Goal: Transaction & Acquisition: Purchase product/service

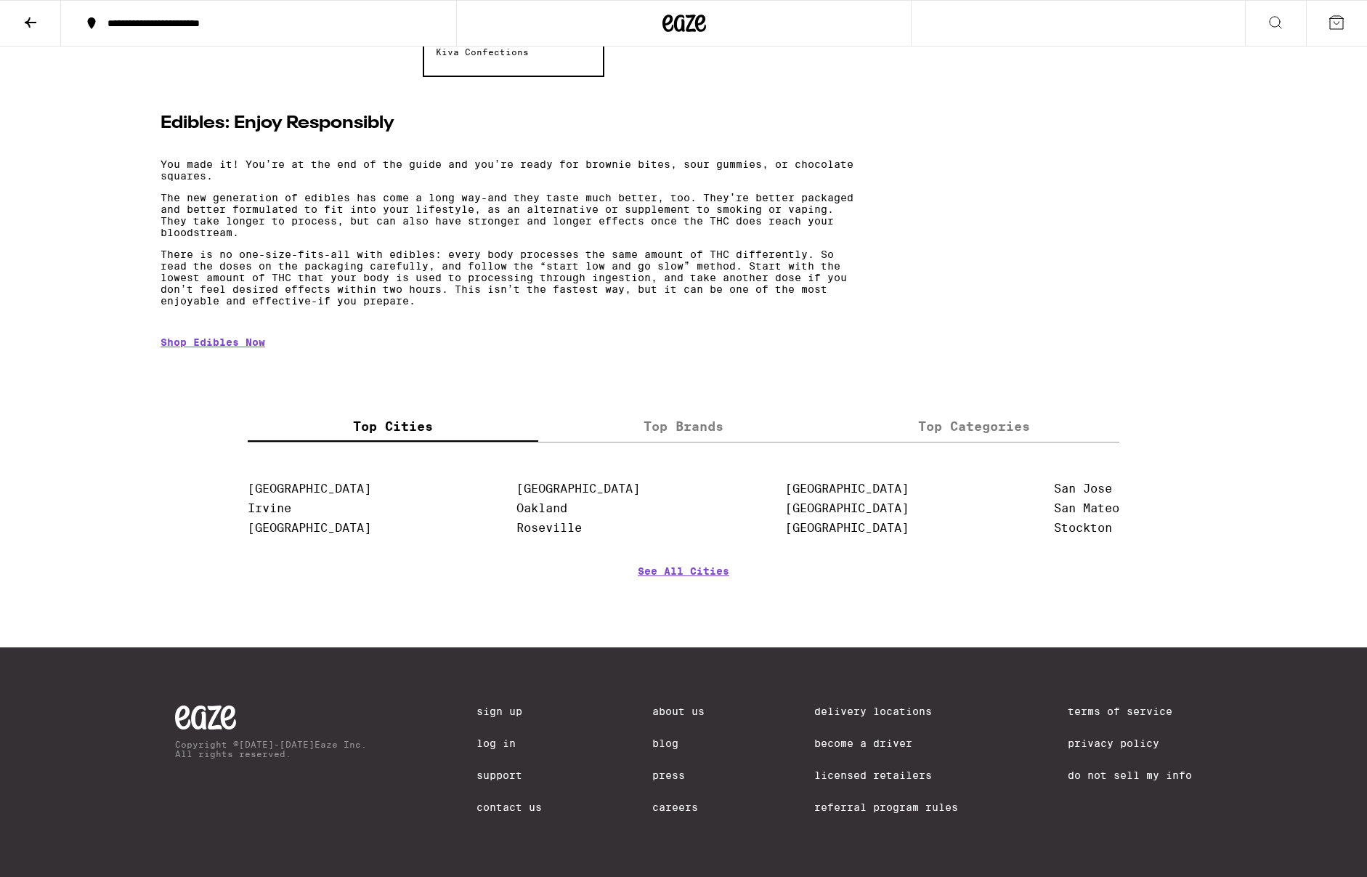
scroll to position [3102, 0]
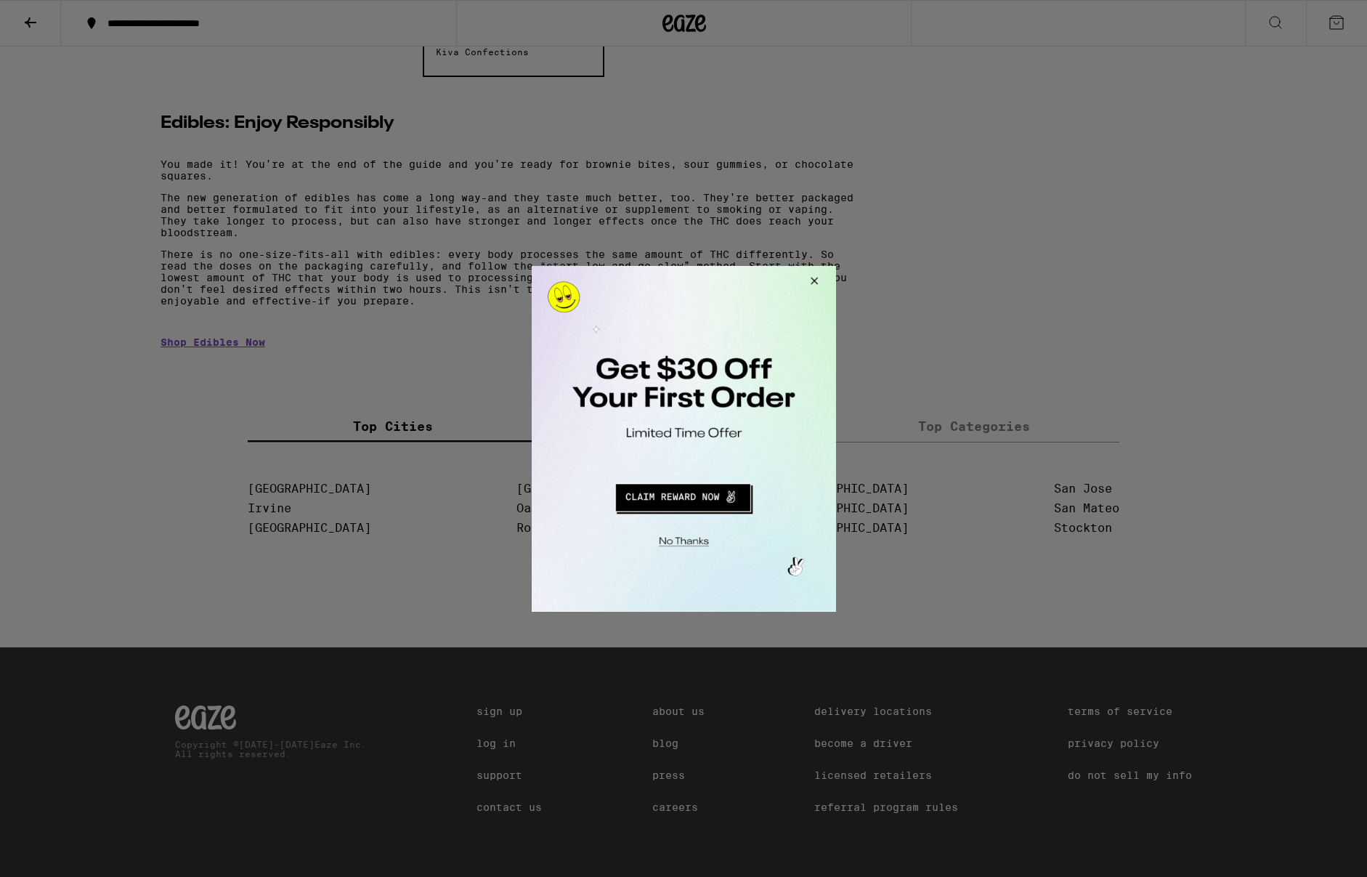
click at [703, 498] on button "Redirect to URL" at bounding box center [682, 494] width 253 height 35
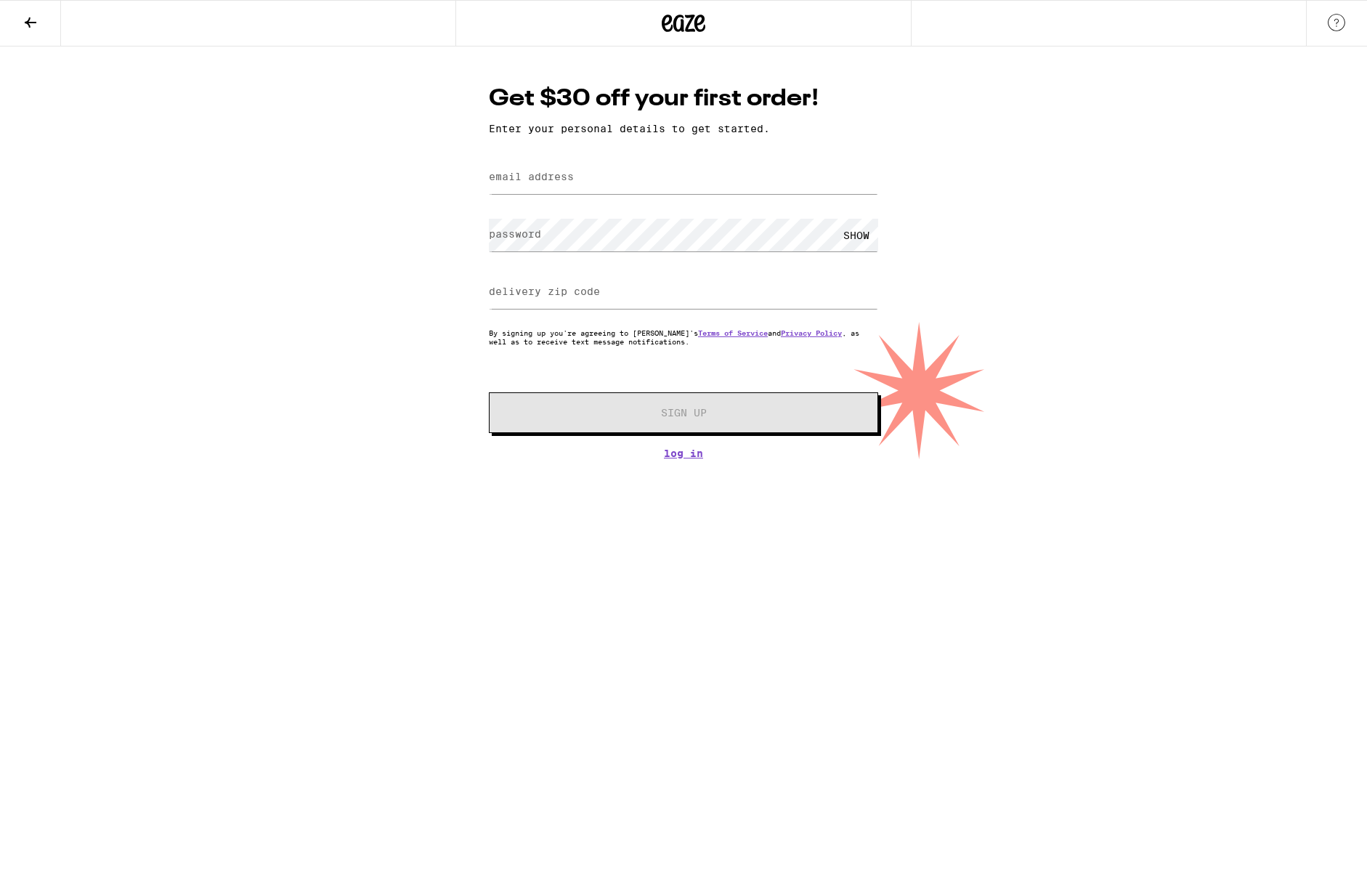
click at [549, 177] on label "email address" at bounding box center [531, 177] width 85 height 12
type input "[EMAIL_ADDRESS][DOMAIN_NAME]"
click at [554, 296] on label "delivery zip code" at bounding box center [544, 292] width 111 height 12
type input "15025"
click at [521, 238] on label "password" at bounding box center [515, 234] width 52 height 12
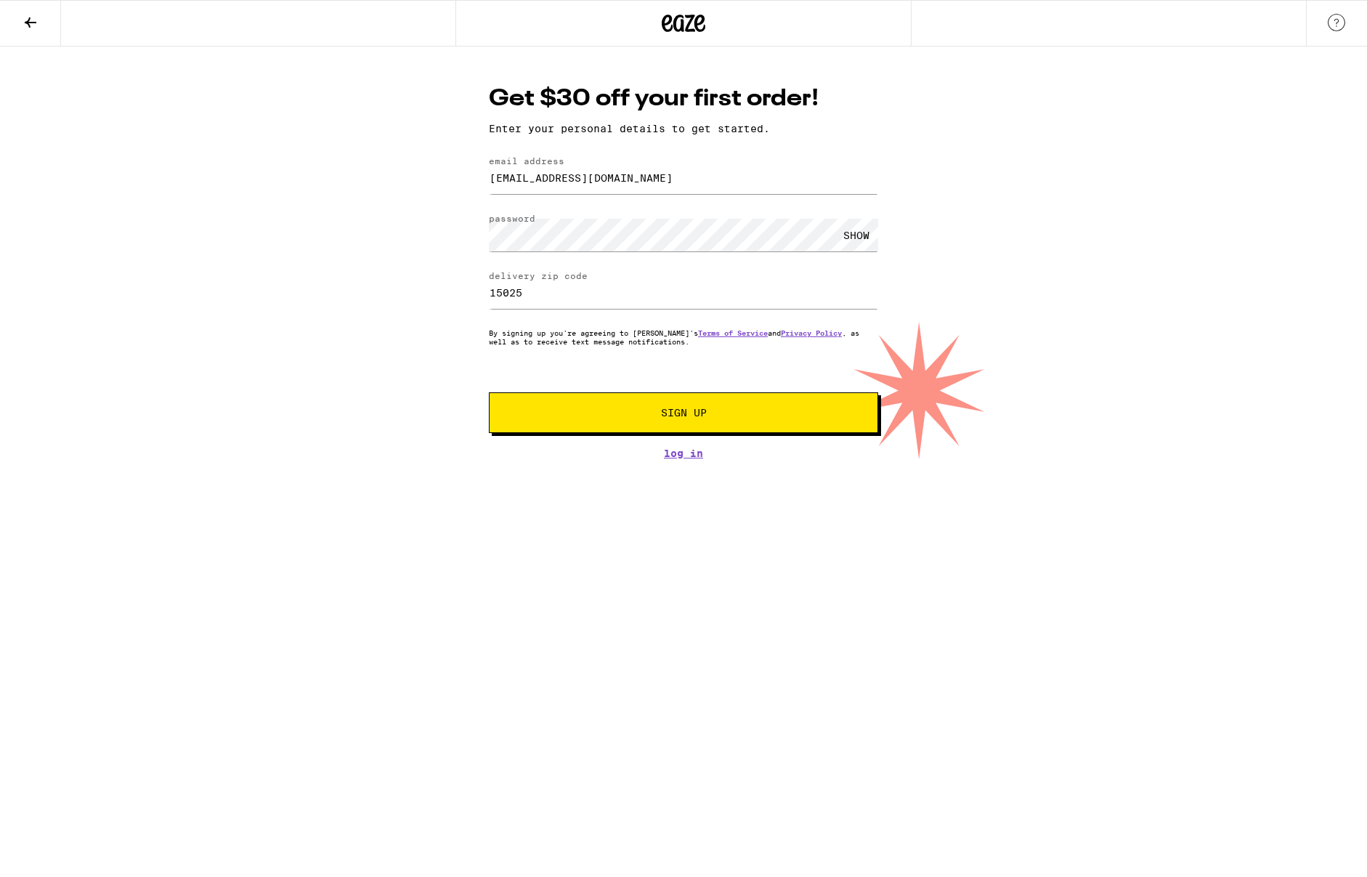
click at [861, 237] on div "SHOW" at bounding box center [857, 235] width 44 height 33
click at [690, 415] on span "Sign Up" at bounding box center [684, 413] width 46 height 10
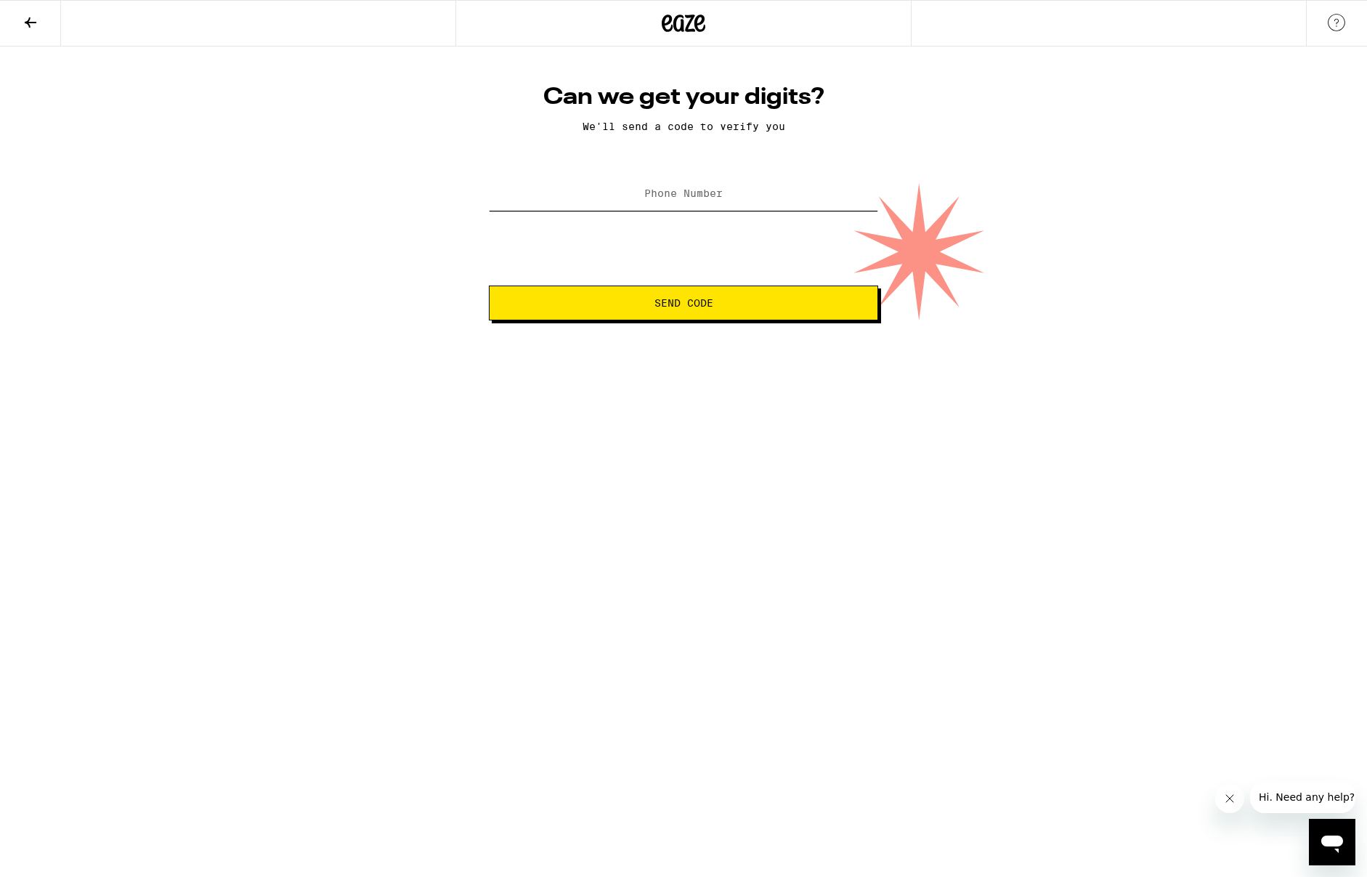
click at [642, 191] on input "Phone Number" at bounding box center [683, 194] width 389 height 33
type input "41275935"
type input "(412) 759-3594"
click at [679, 316] on button "Send Code" at bounding box center [683, 303] width 389 height 35
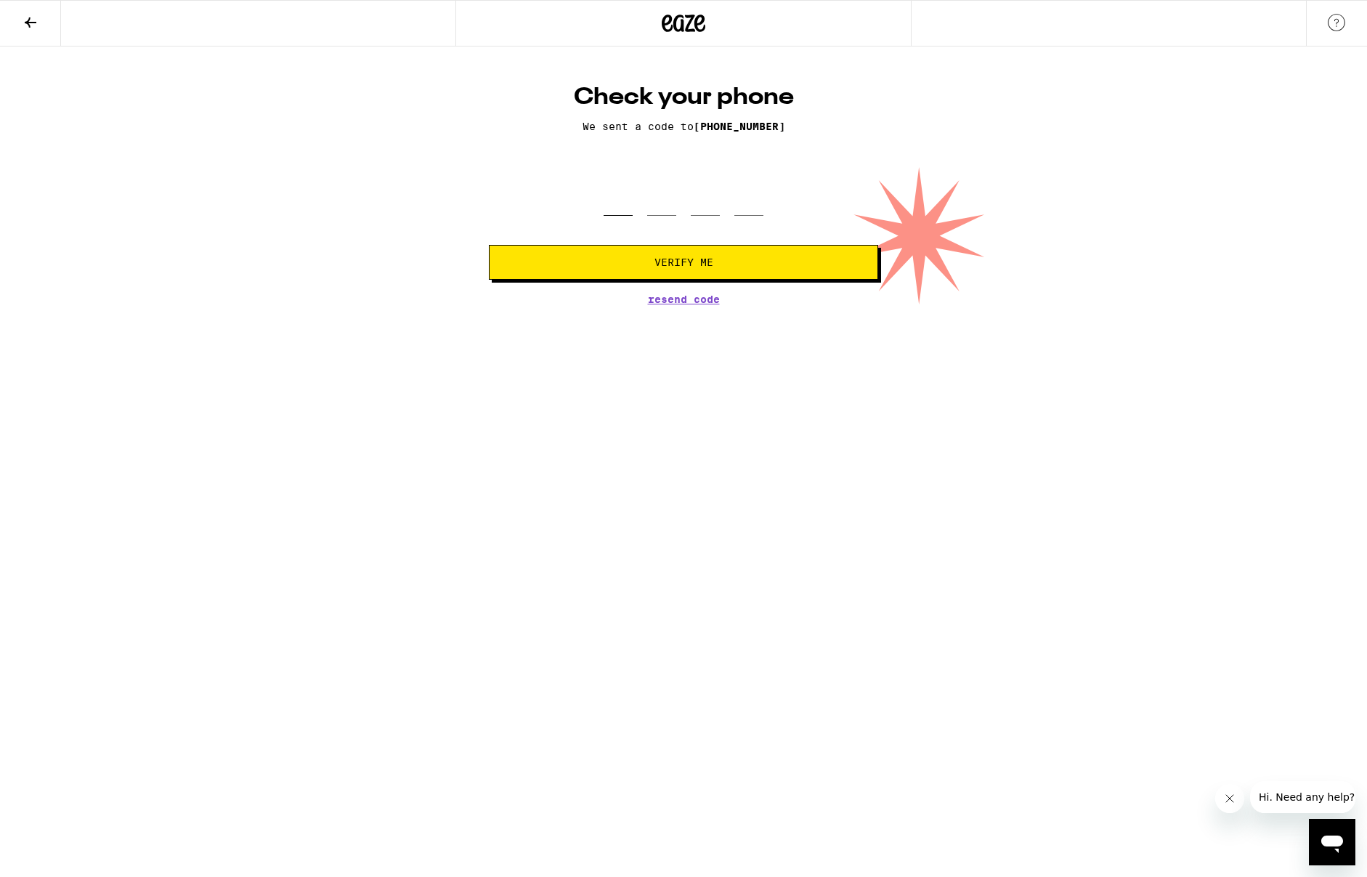
drag, startPoint x: 610, startPoint y: 204, endPoint x: 937, endPoint y: 284, distance: 337.3
click at [614, 206] on input "tel" at bounding box center [618, 194] width 29 height 43
type input "4"
type input "8"
type input "4"
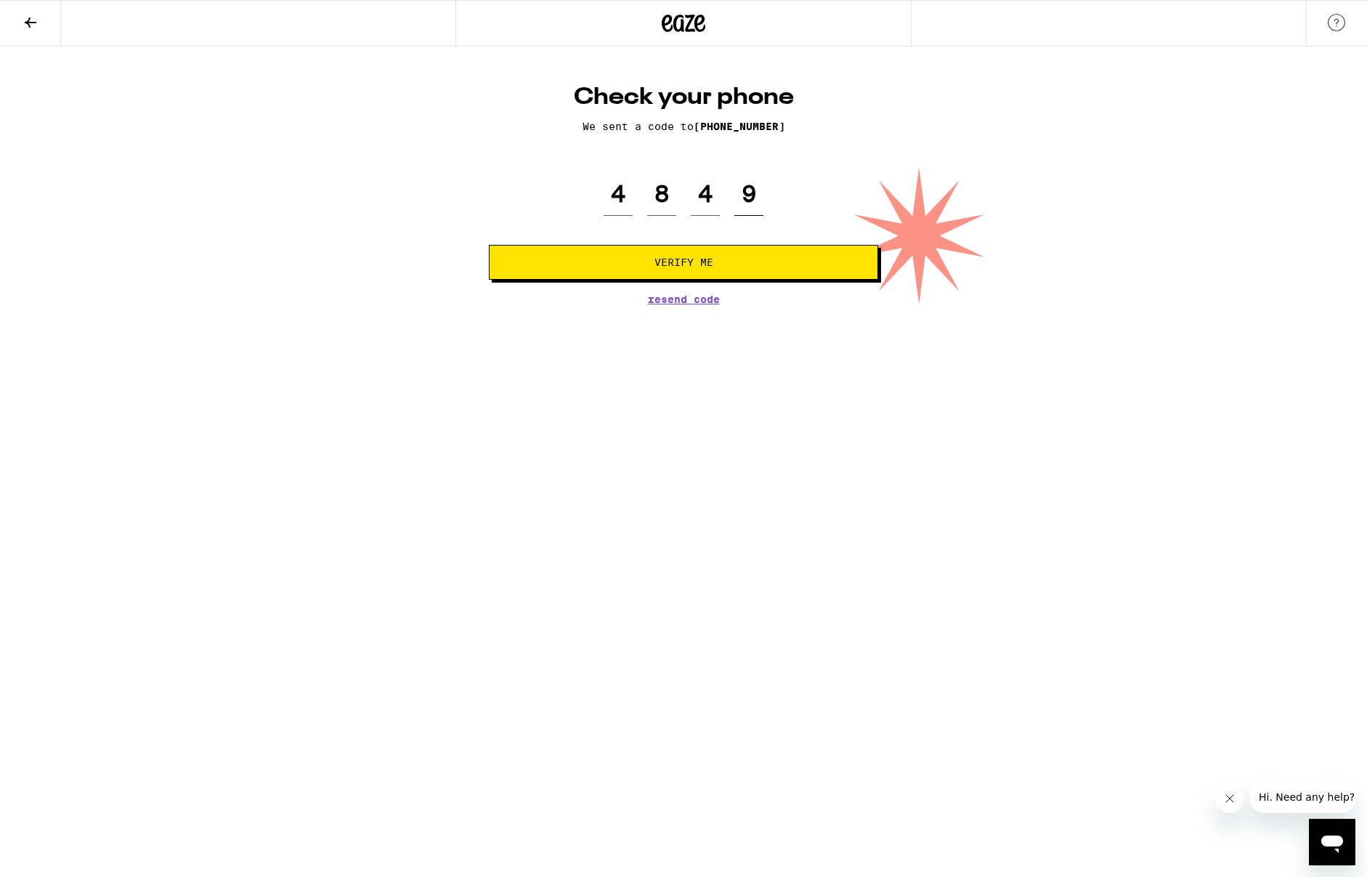
type input "9"
click at [698, 262] on span "Verify Me" at bounding box center [684, 262] width 59 height 10
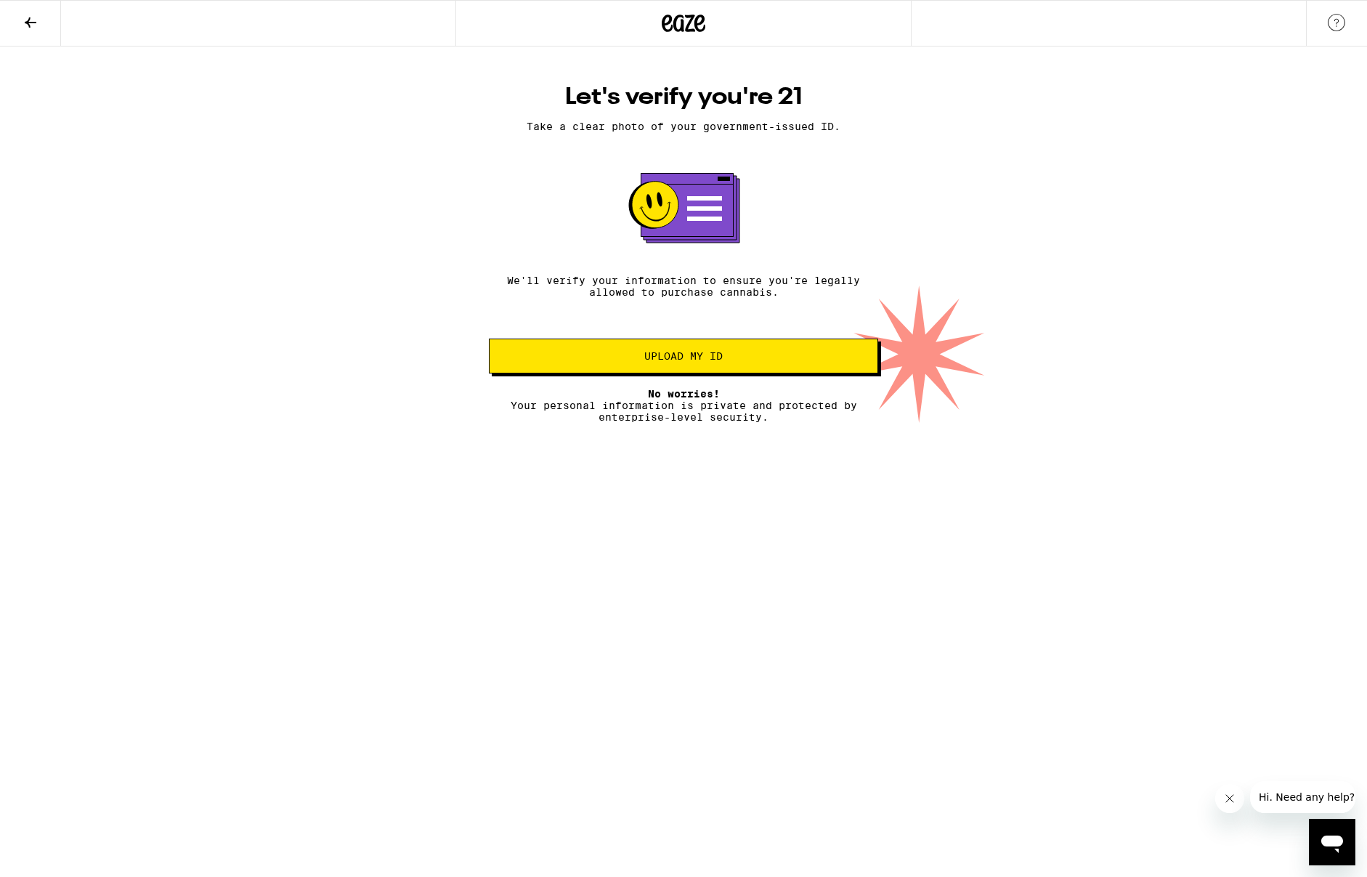
click at [713, 360] on span "Upload my ID" at bounding box center [683, 356] width 78 height 10
click at [724, 370] on button "Upload my ID" at bounding box center [683, 356] width 389 height 35
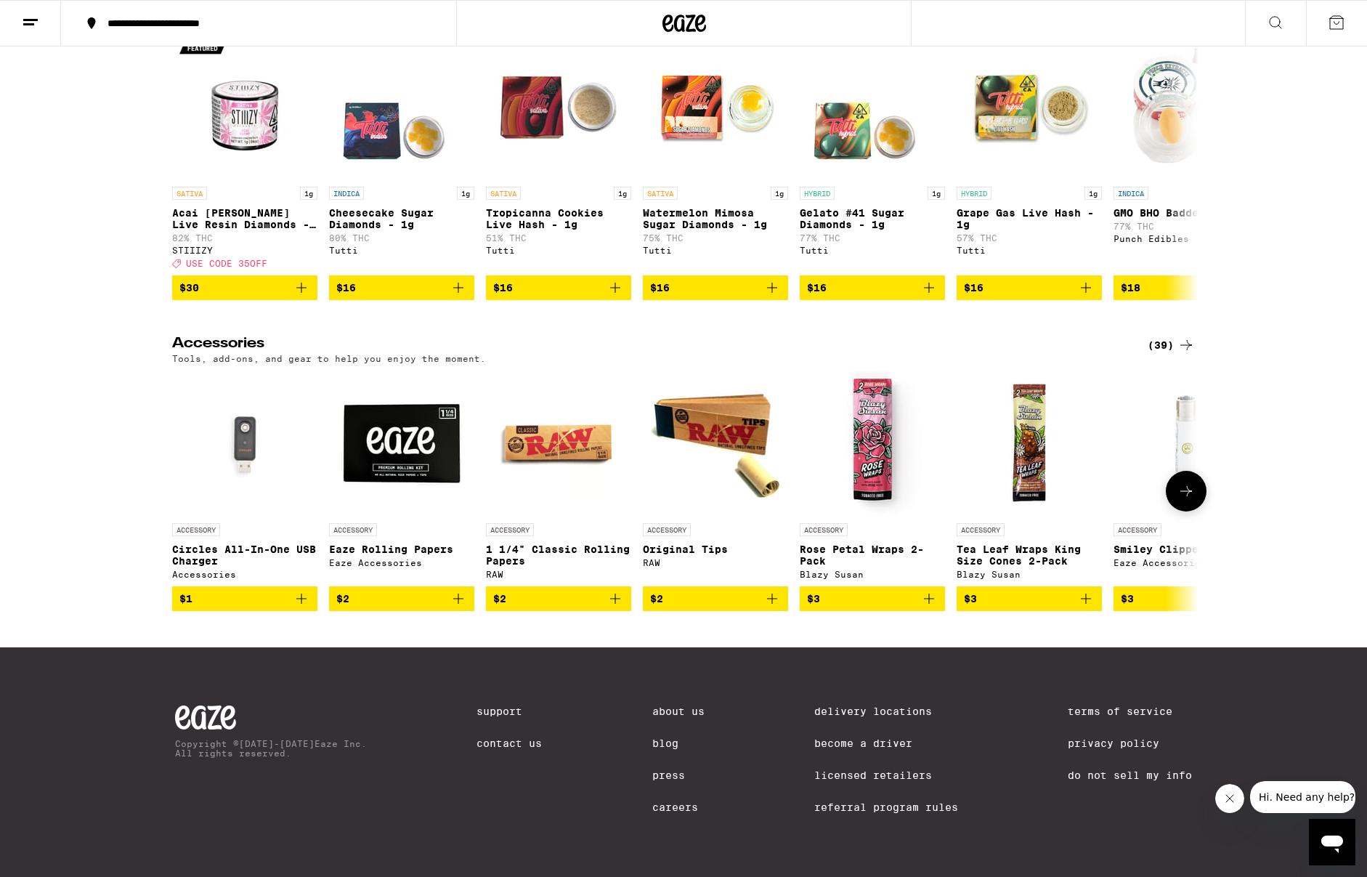
scroll to position [6149, 0]
click at [1188, 482] on icon at bounding box center [1186, 490] width 17 height 17
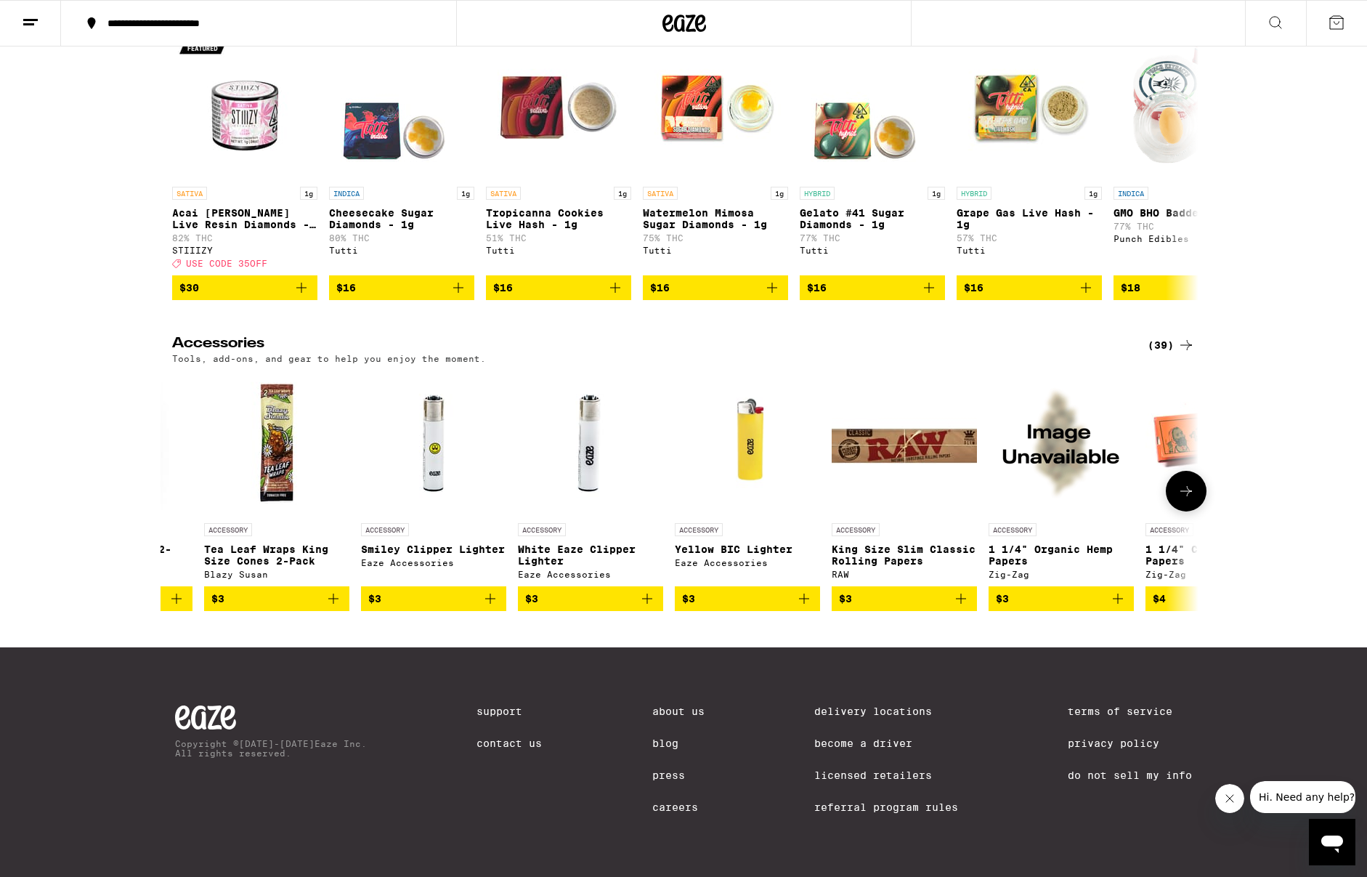
scroll to position [0, 865]
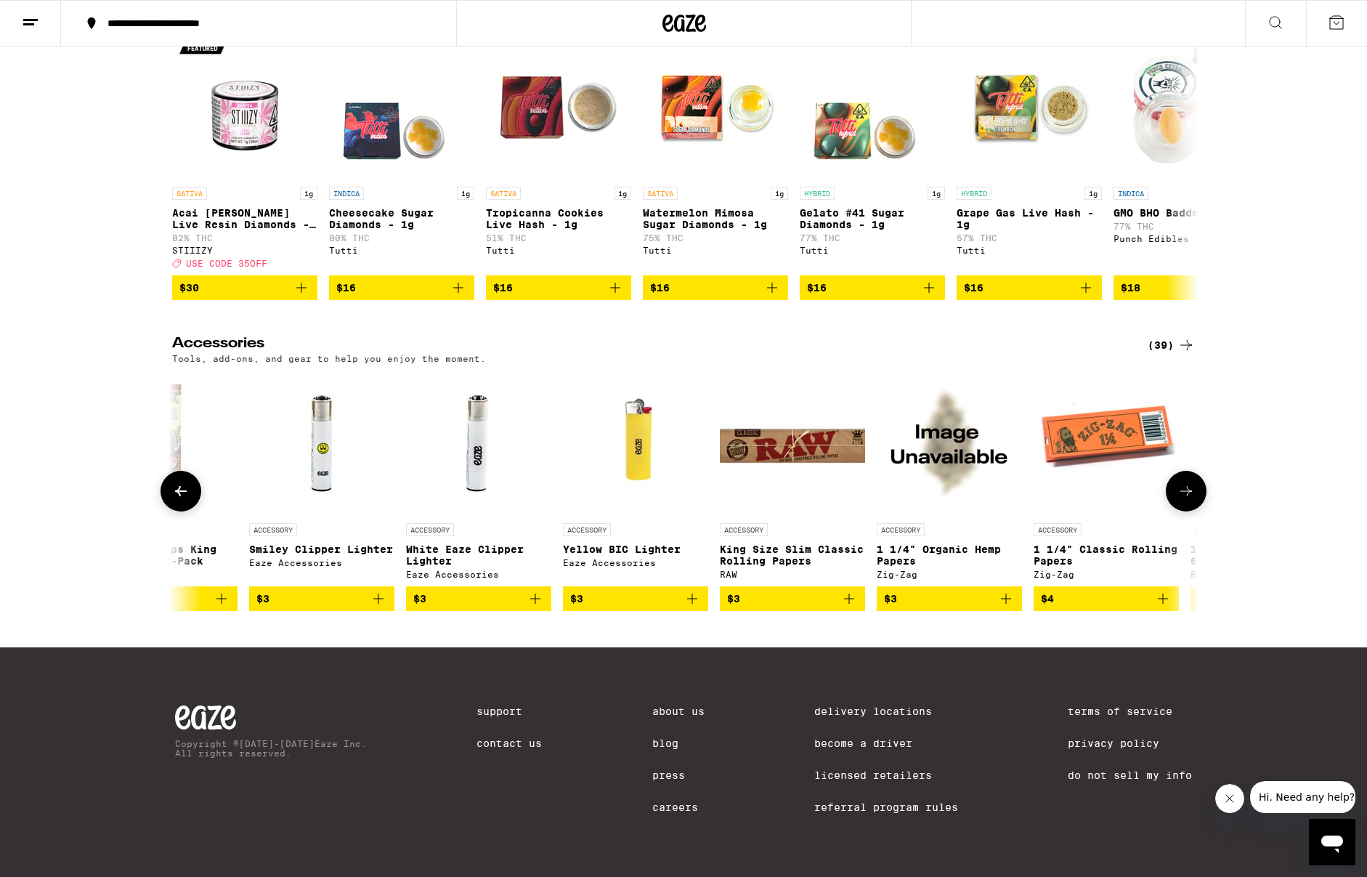
click at [1188, 482] on icon at bounding box center [1186, 490] width 17 height 17
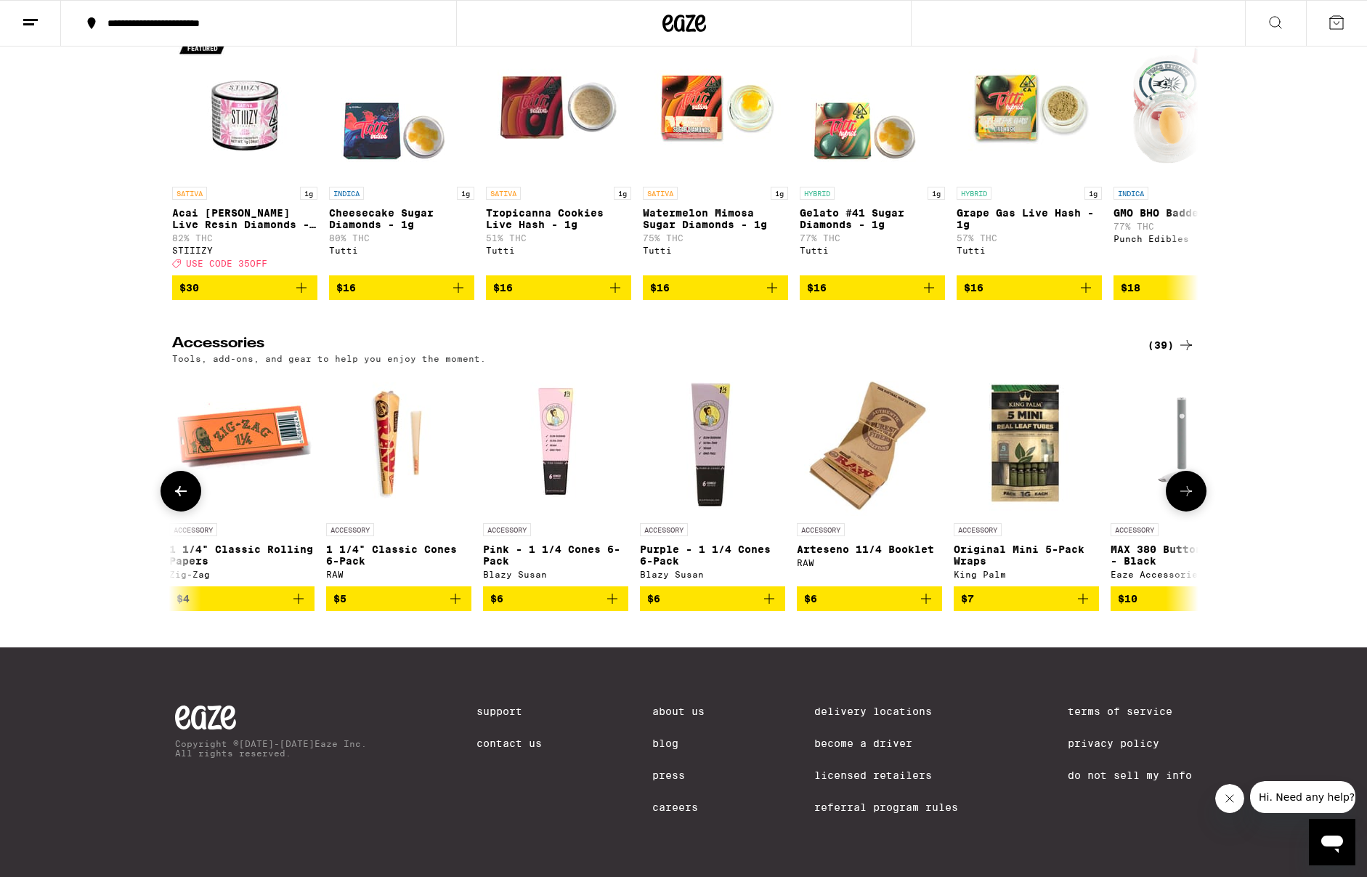
click at [1188, 482] on icon at bounding box center [1186, 490] width 17 height 17
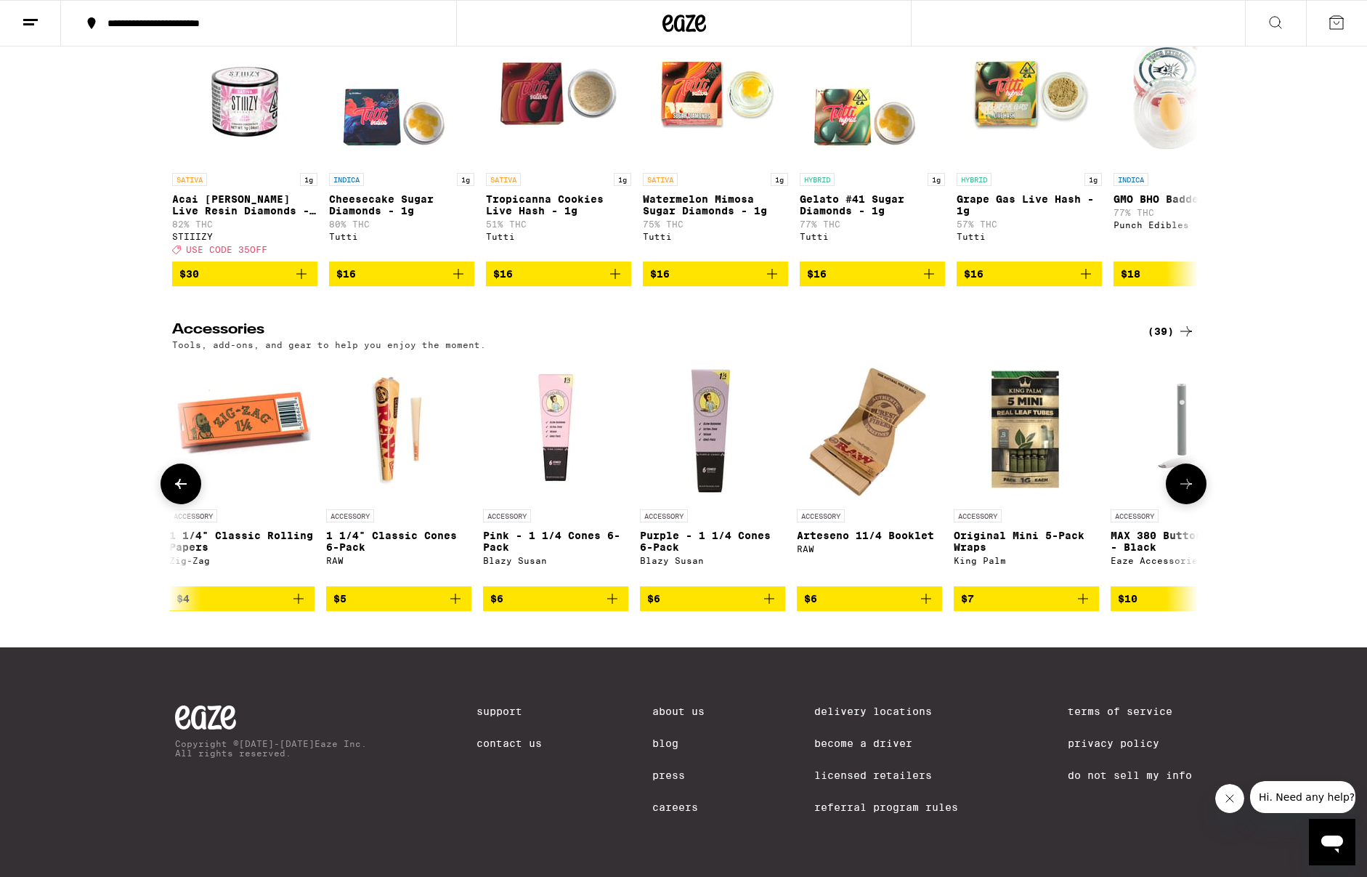
scroll to position [0, 2594]
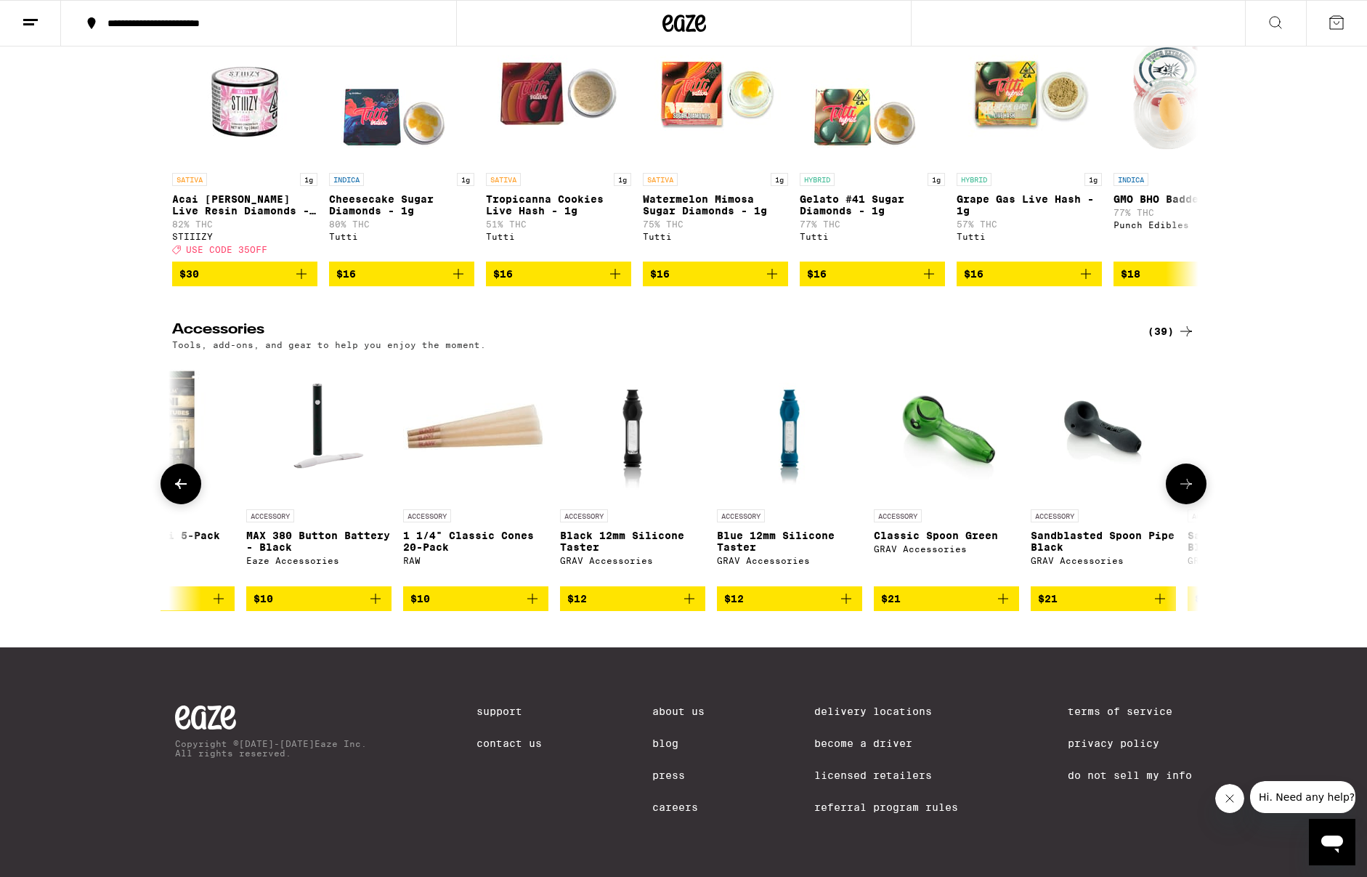
click at [1188, 479] on button at bounding box center [1186, 484] width 41 height 41
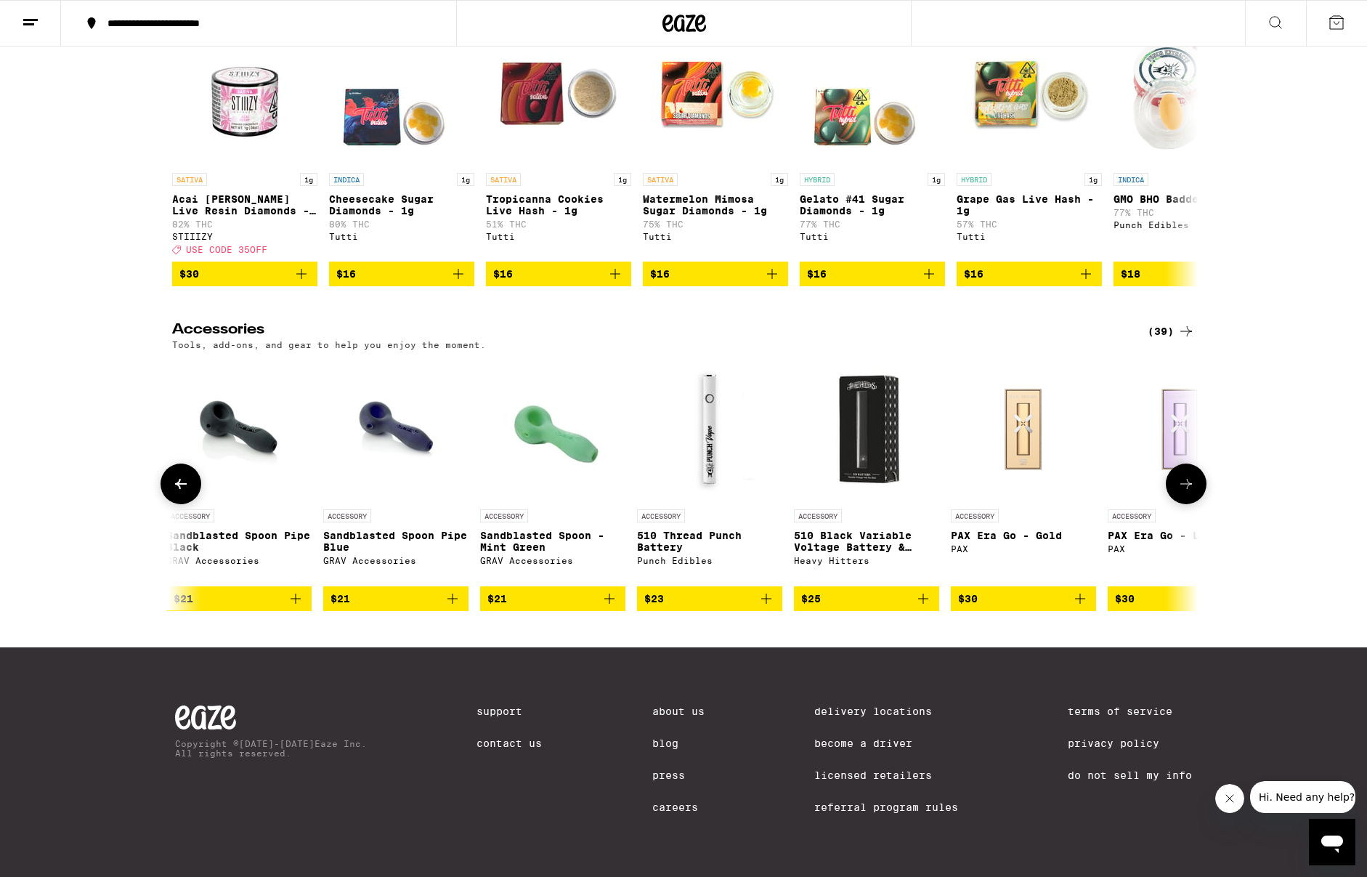
click at [1190, 477] on button at bounding box center [1186, 484] width 41 height 41
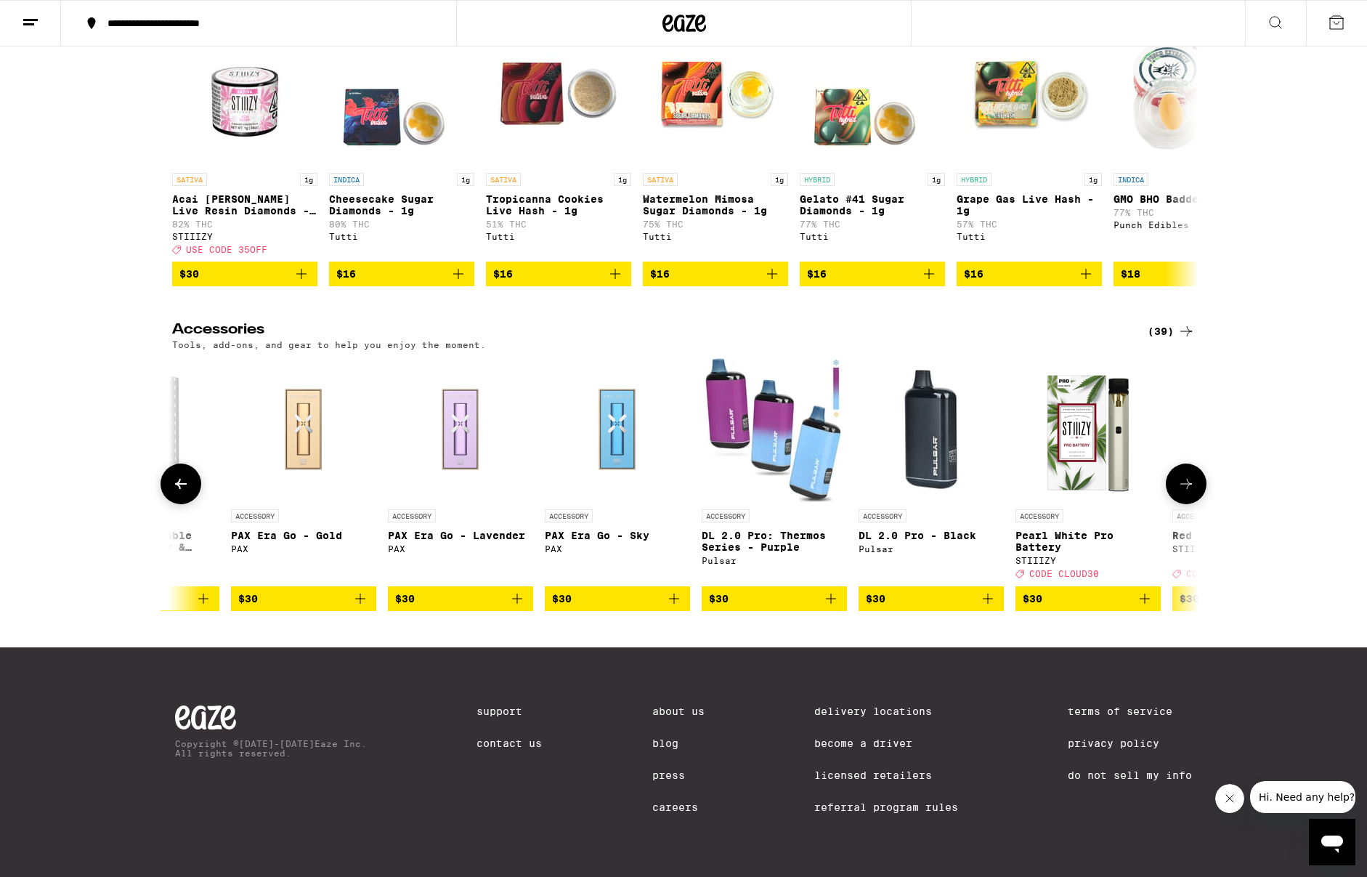
scroll to position [0, 4323]
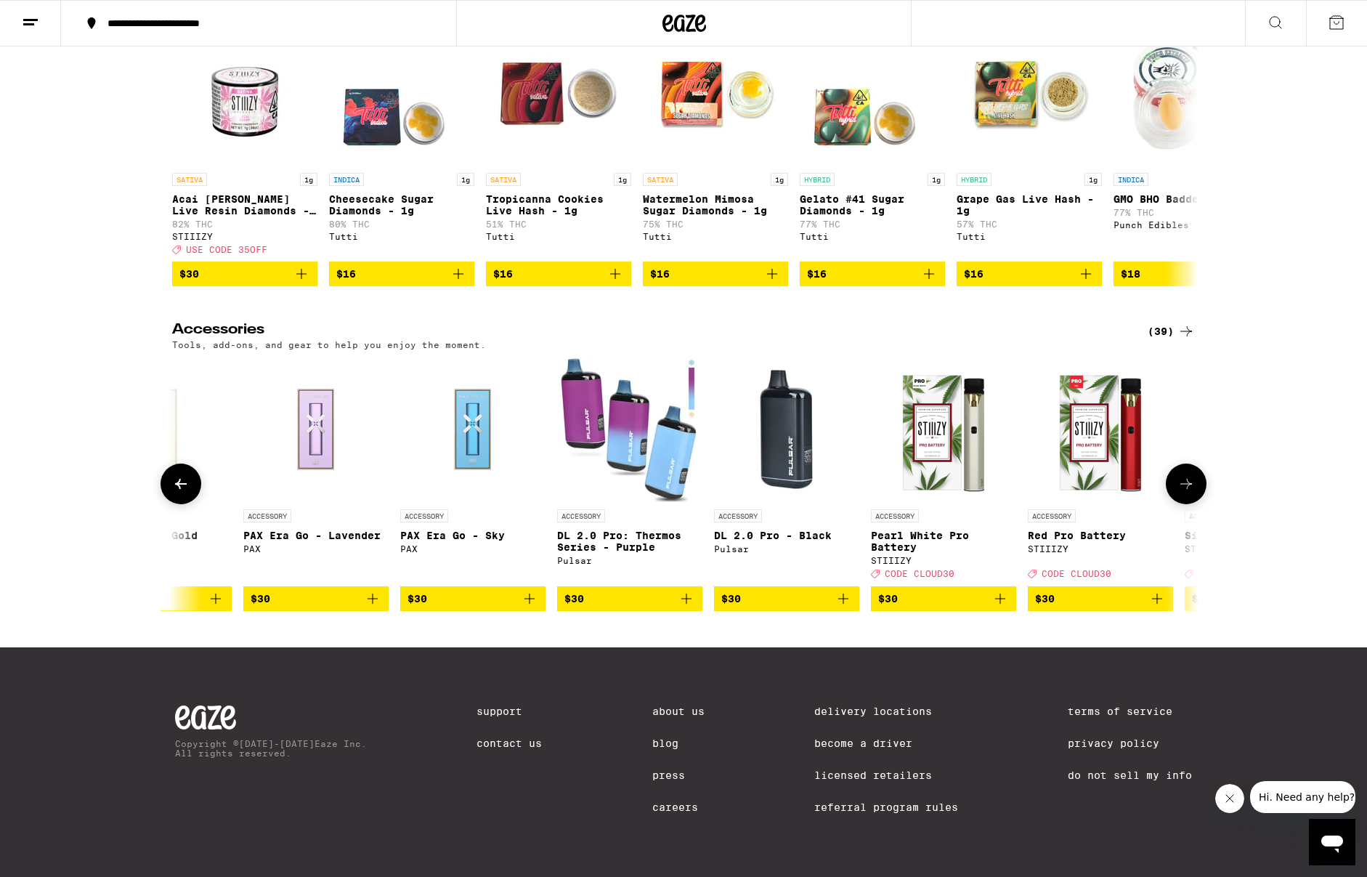
click at [1190, 480] on button at bounding box center [1186, 484] width 41 height 41
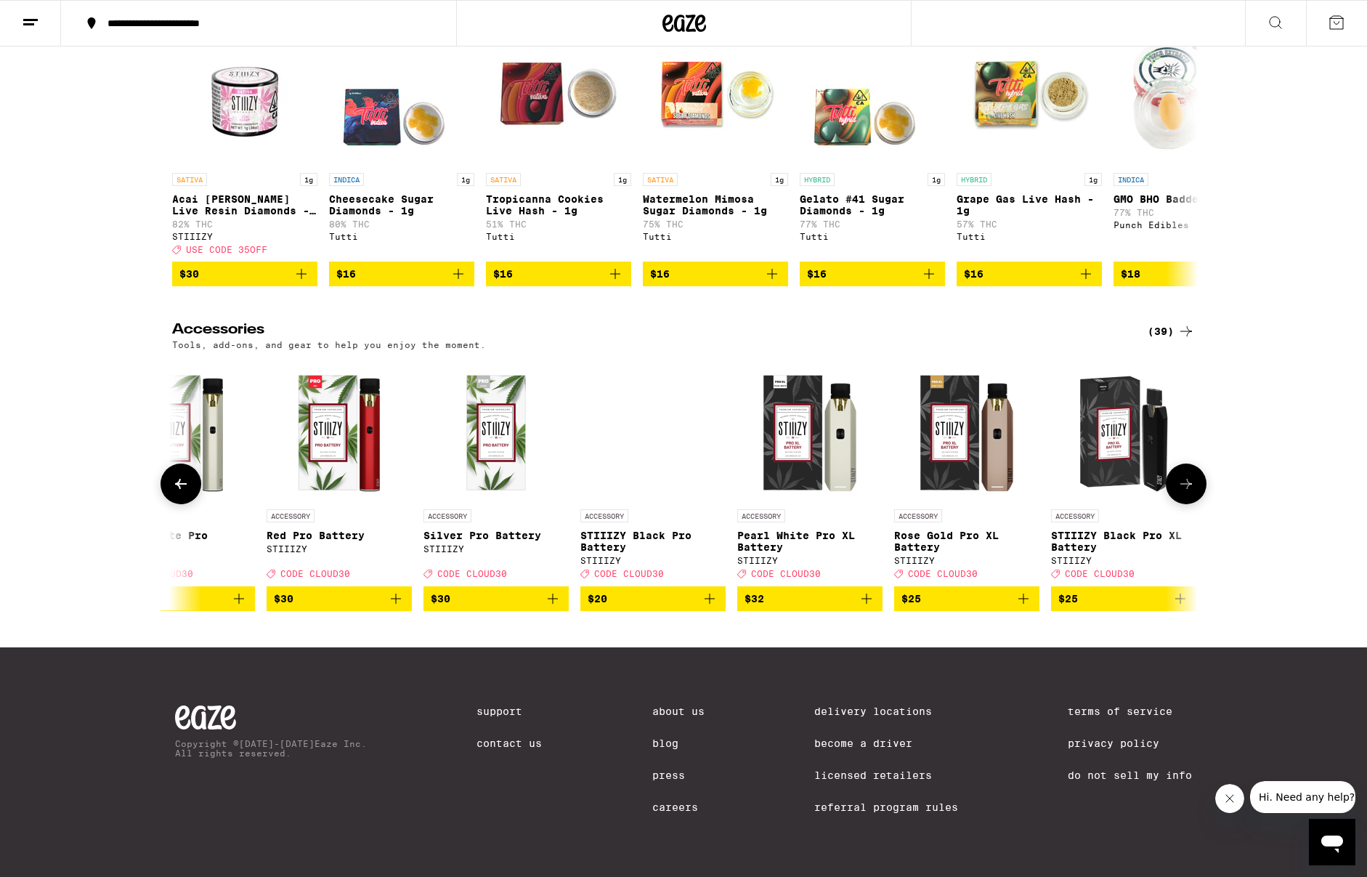
scroll to position [0, 5098]
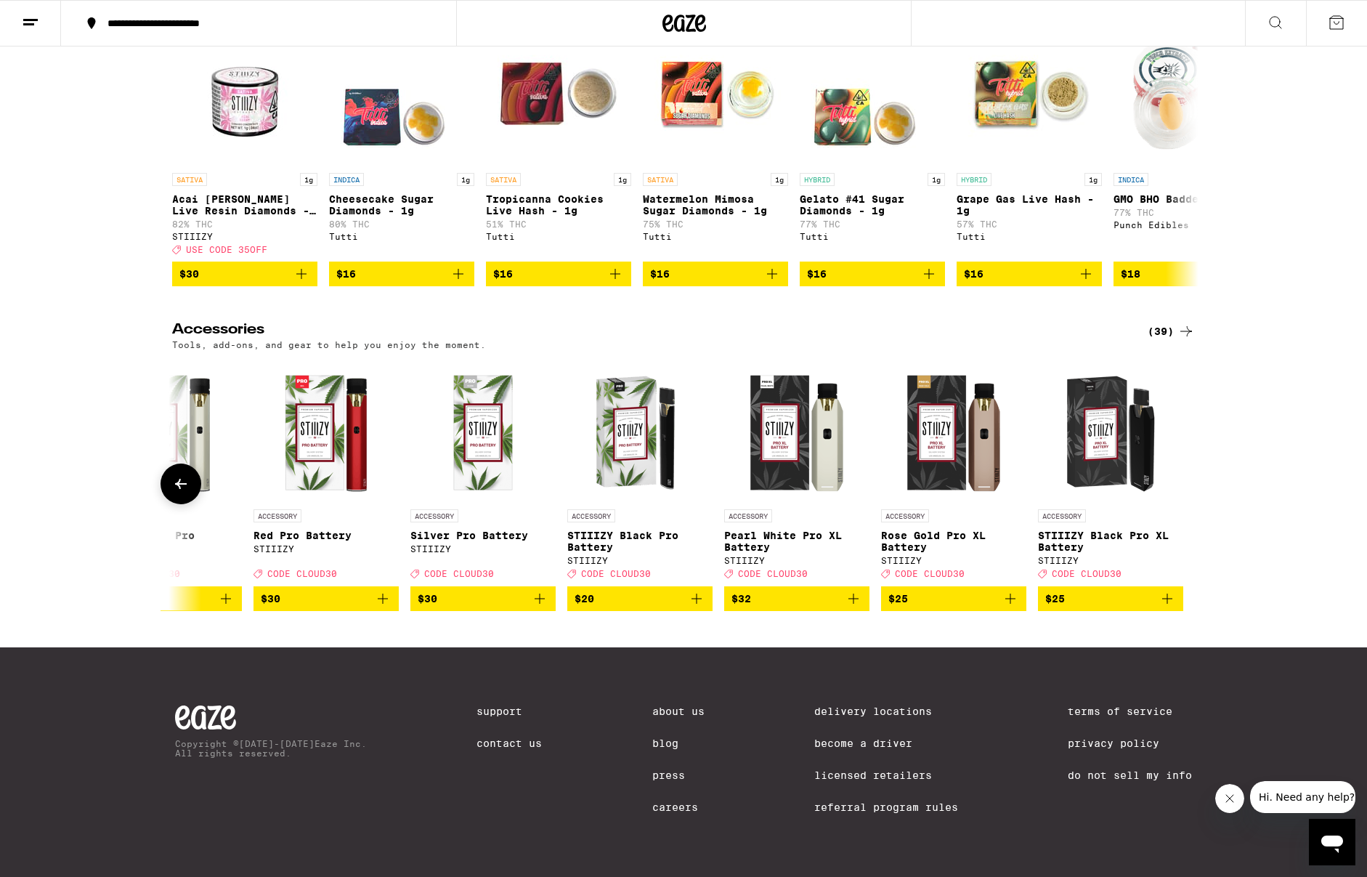
click at [1190, 480] on div at bounding box center [1186, 484] width 41 height 41
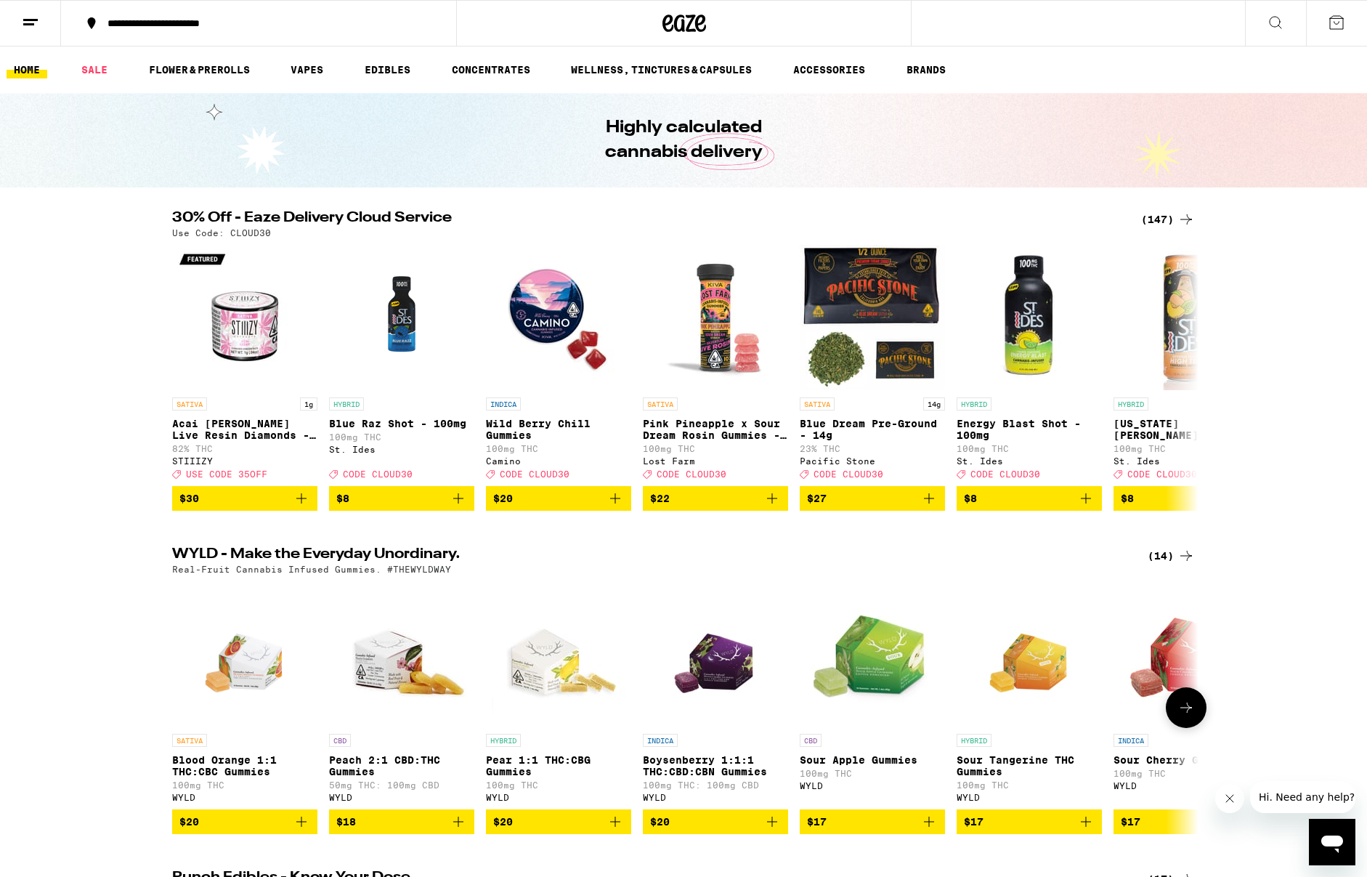
scroll to position [0, 0]
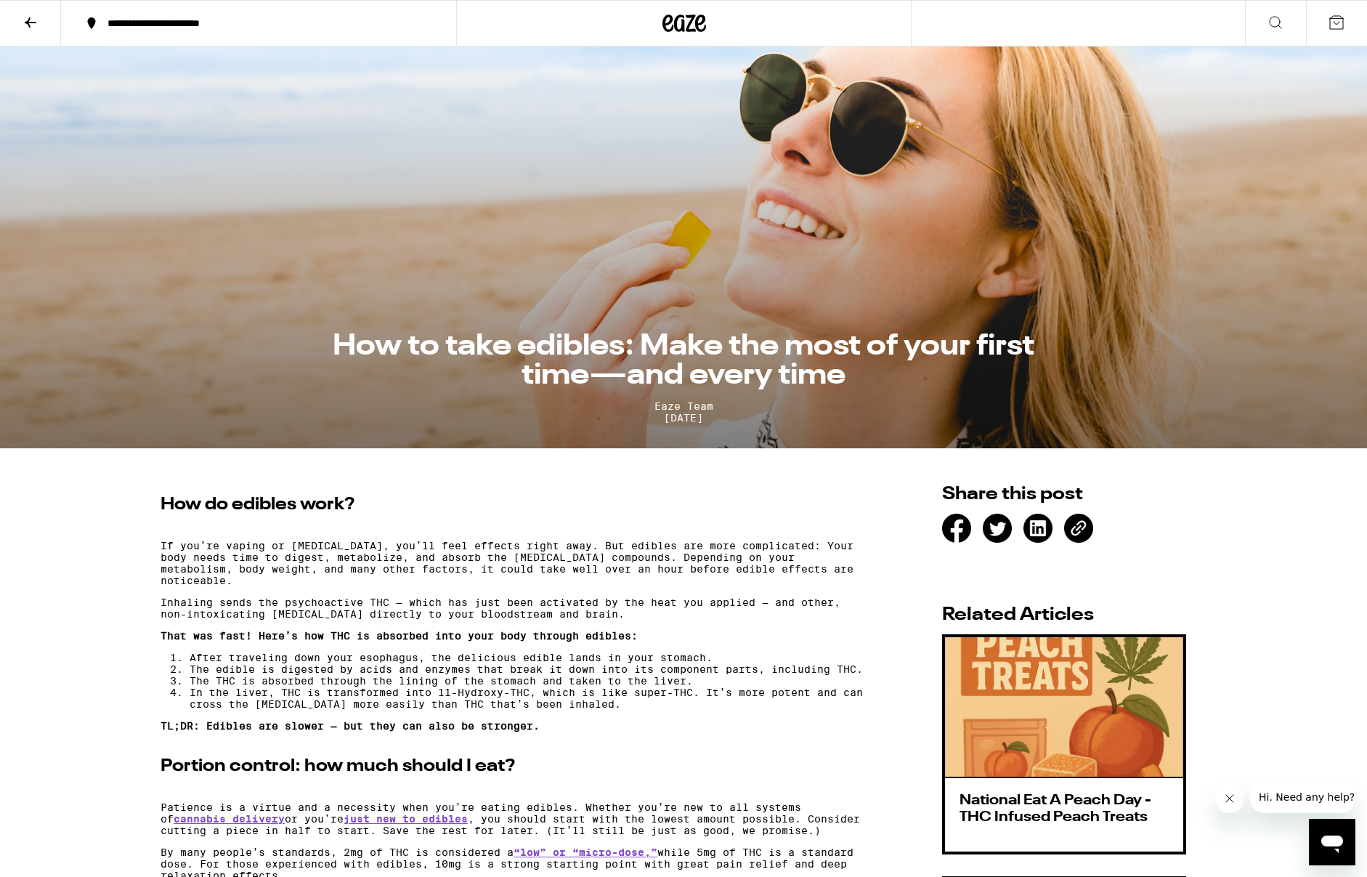
scroll to position [4, 0]
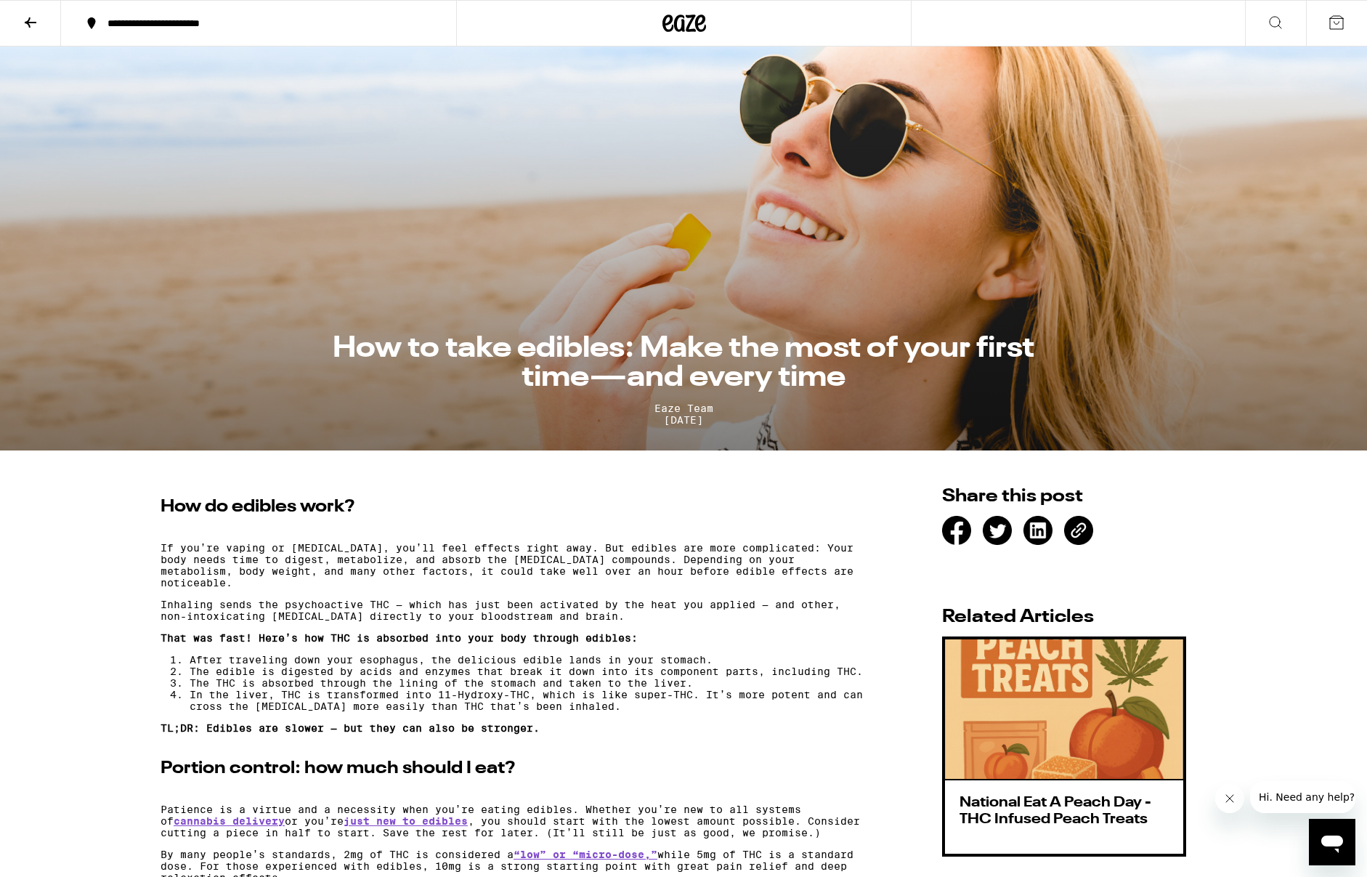
click at [89, 20] on icon at bounding box center [92, 23] width 8 height 12
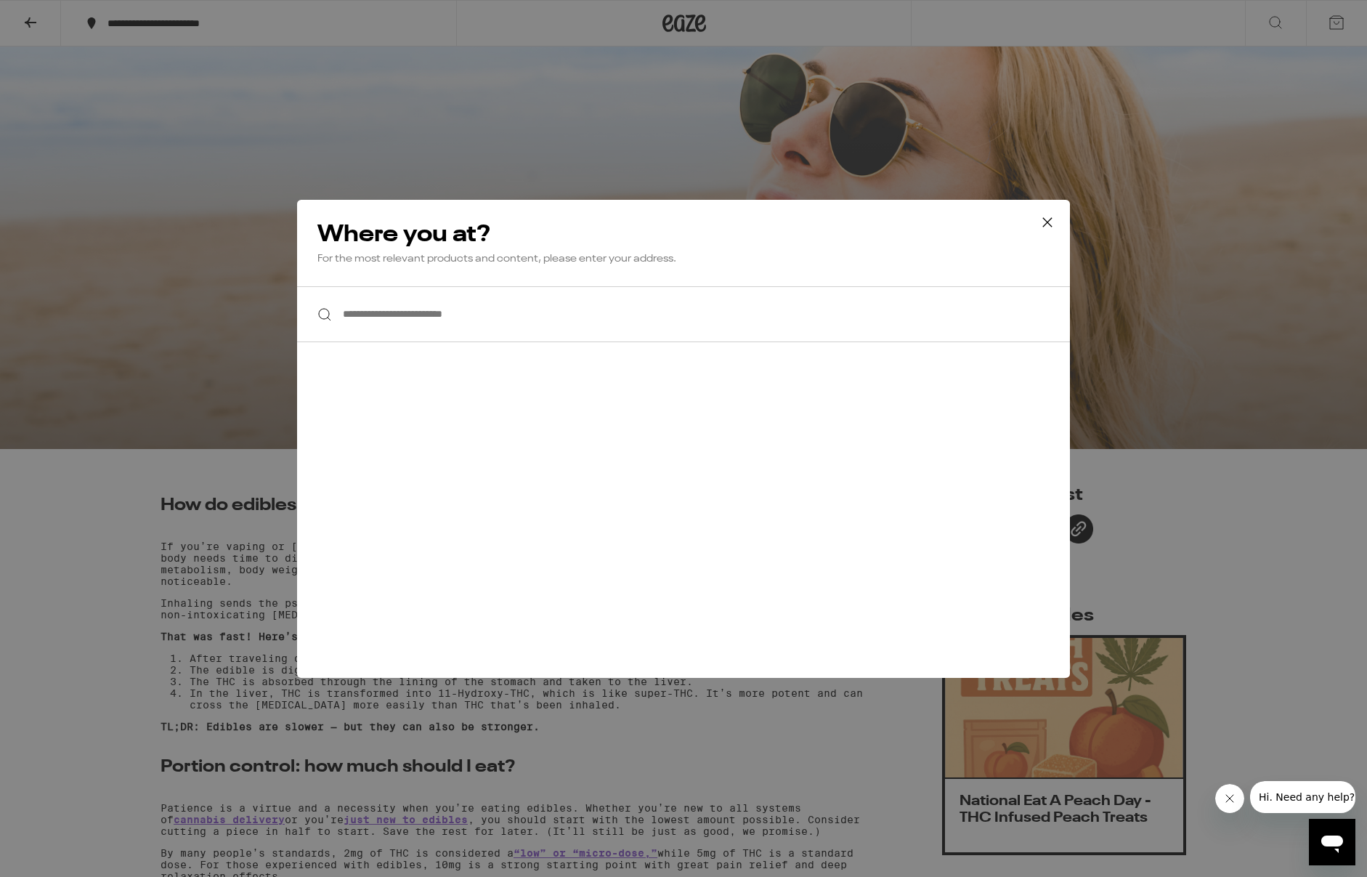
click at [454, 315] on input "**********" at bounding box center [683, 314] width 773 height 56
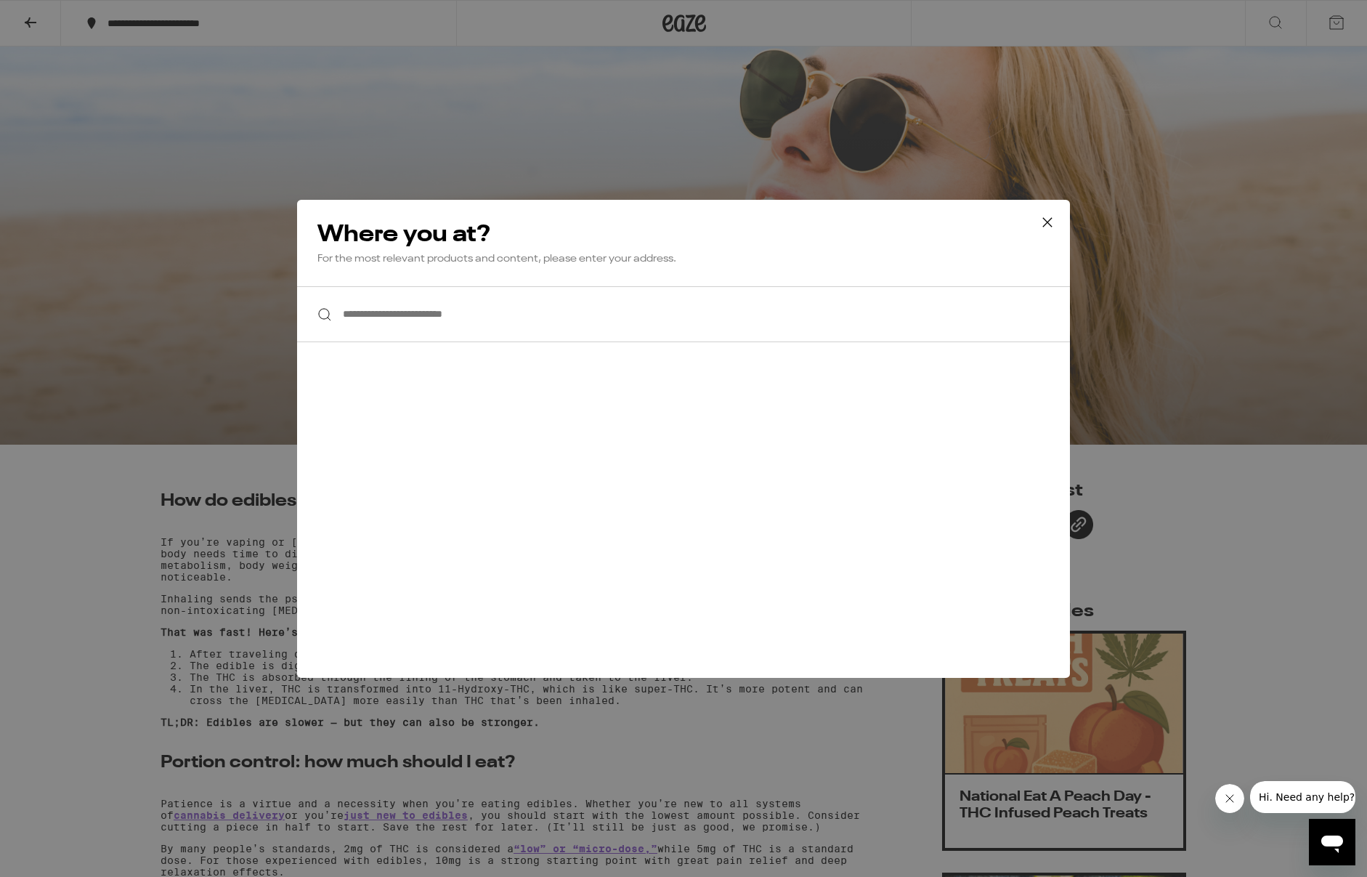
scroll to position [6, 0]
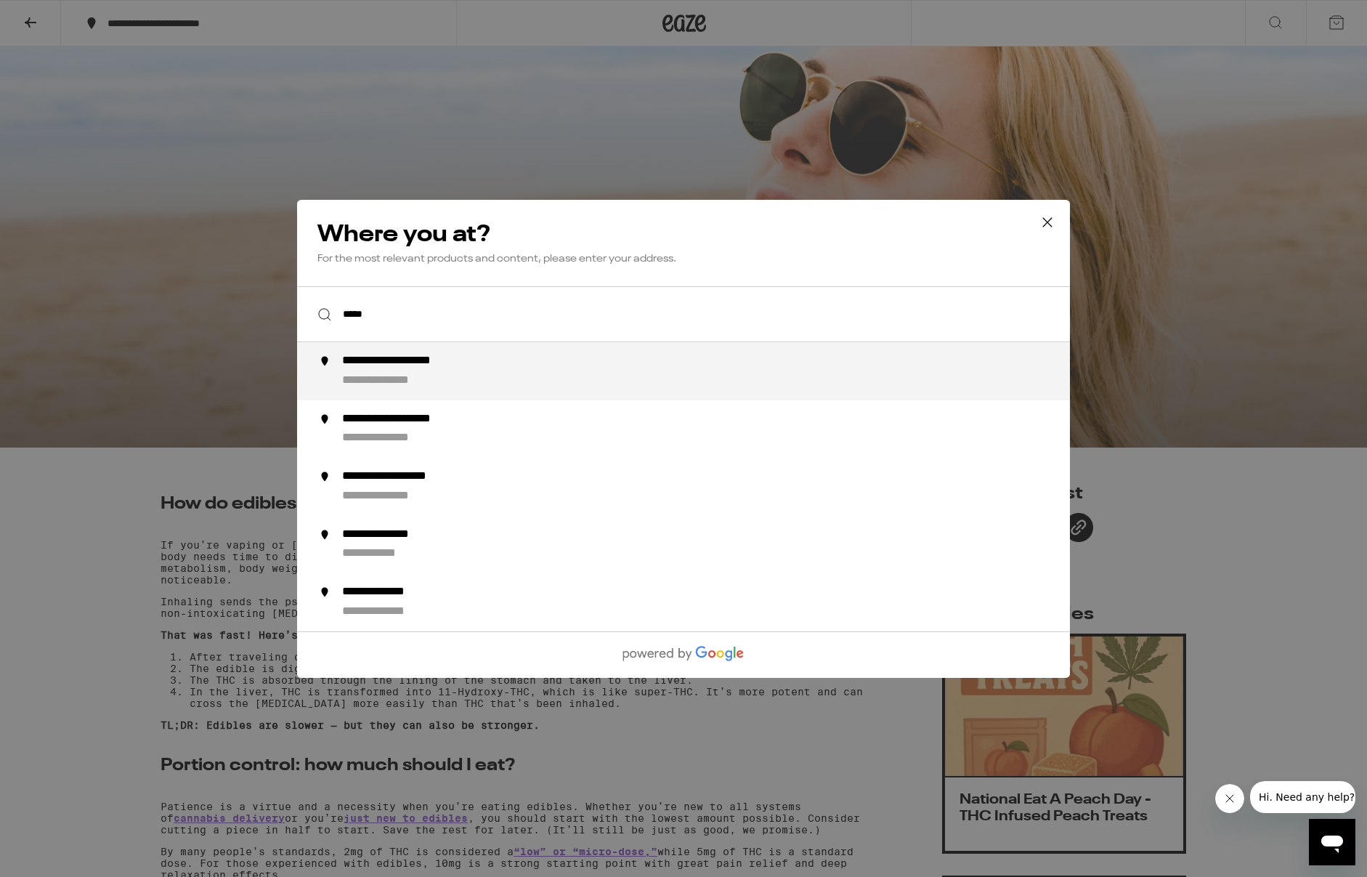
type input "******"
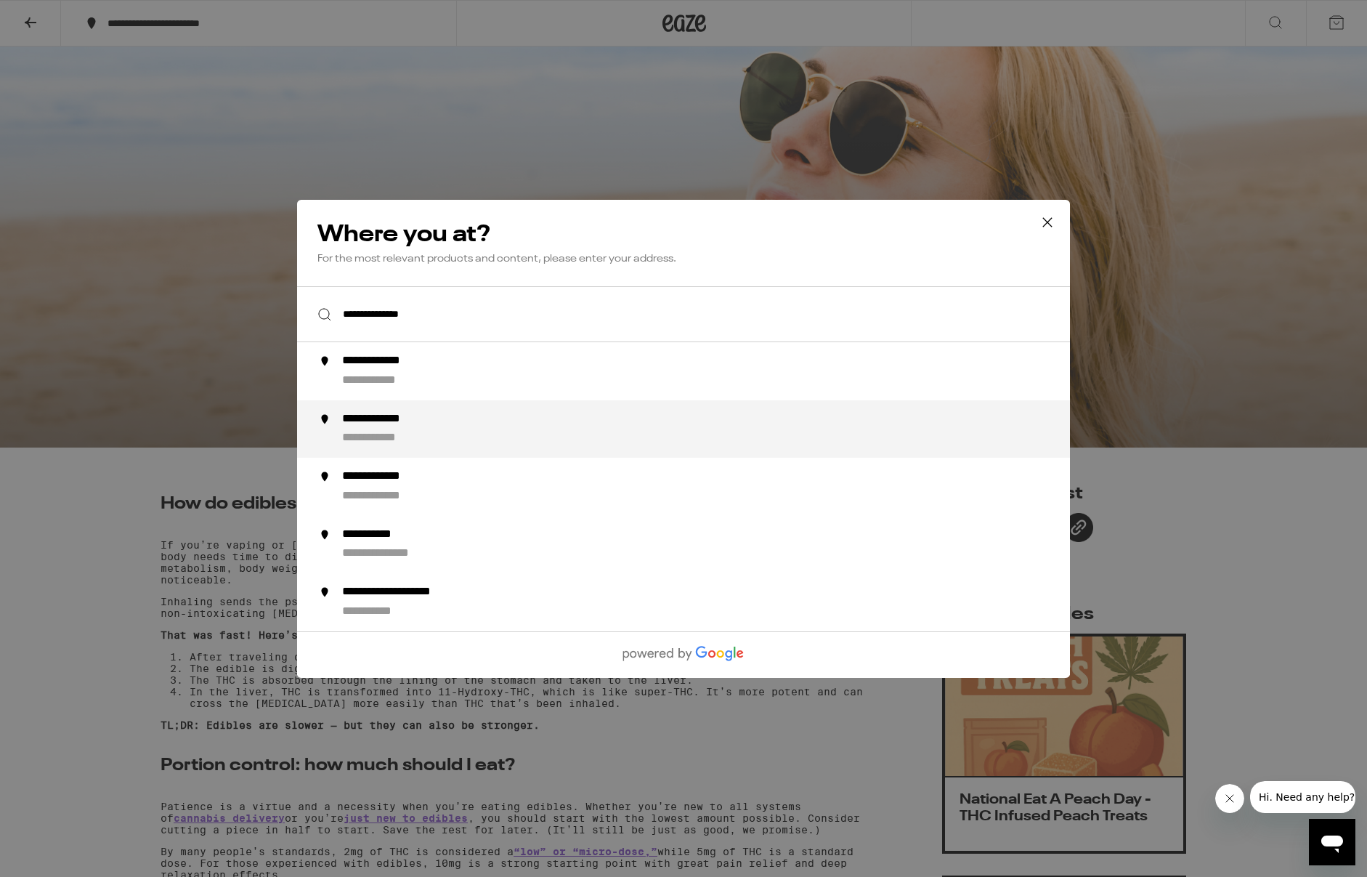
click at [386, 434] on div "**********" at bounding box center [387, 438] width 90 height 15
type input "**********"
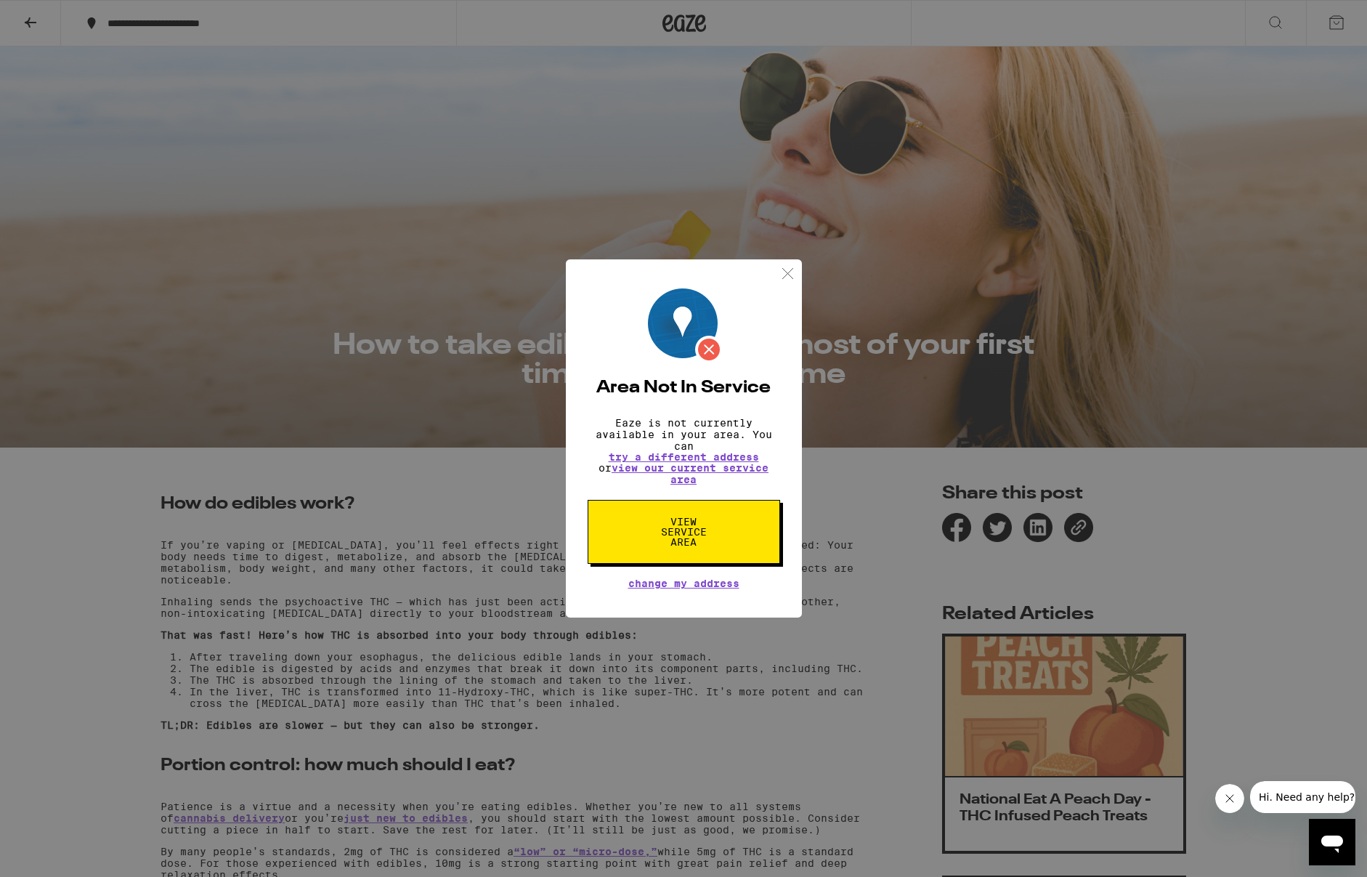
click at [677, 530] on span "View Service Area" at bounding box center [684, 532] width 75 height 31
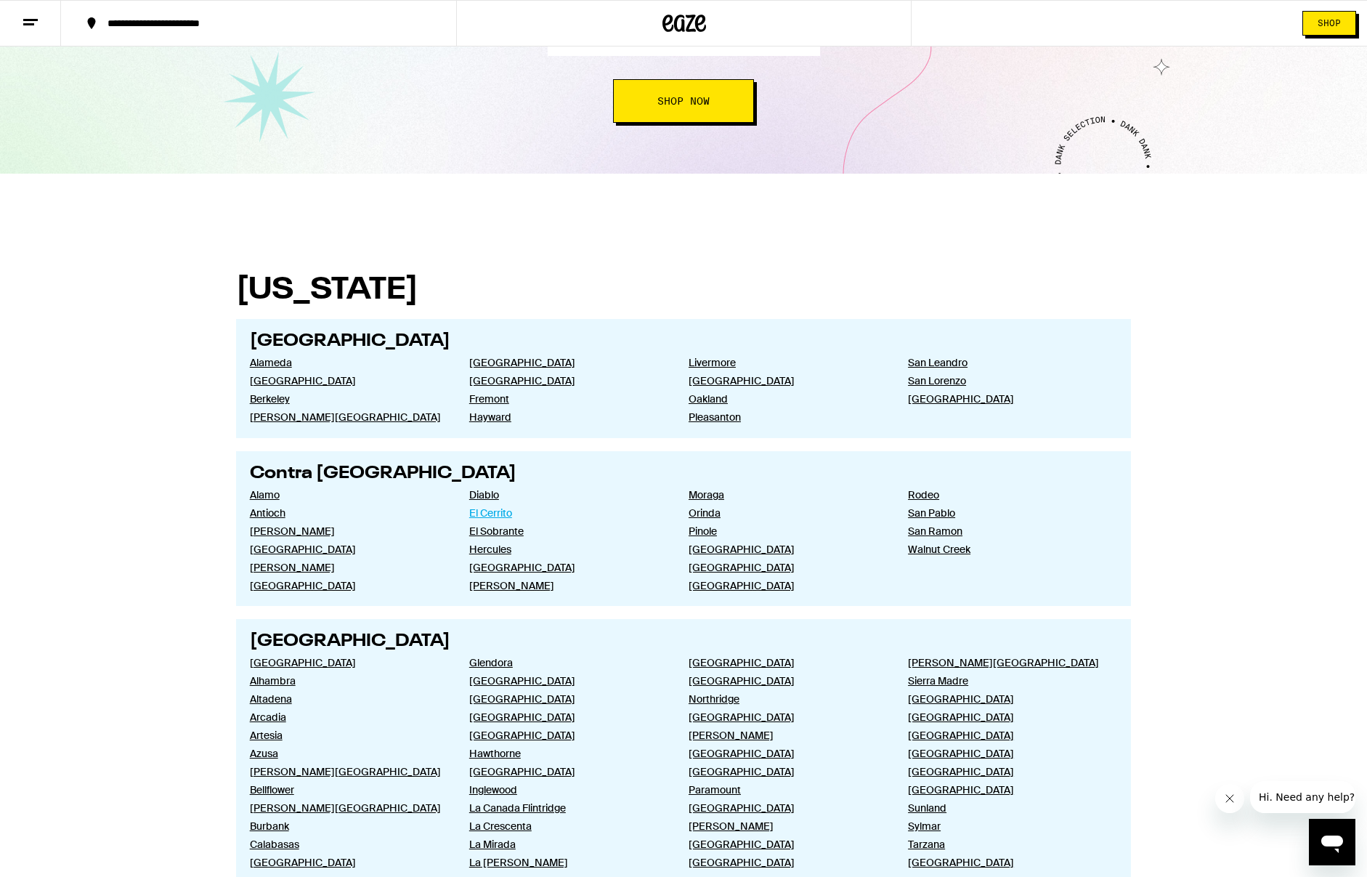
scroll to position [179, 0]
click at [686, 99] on span "Shop Now" at bounding box center [684, 102] width 52 height 10
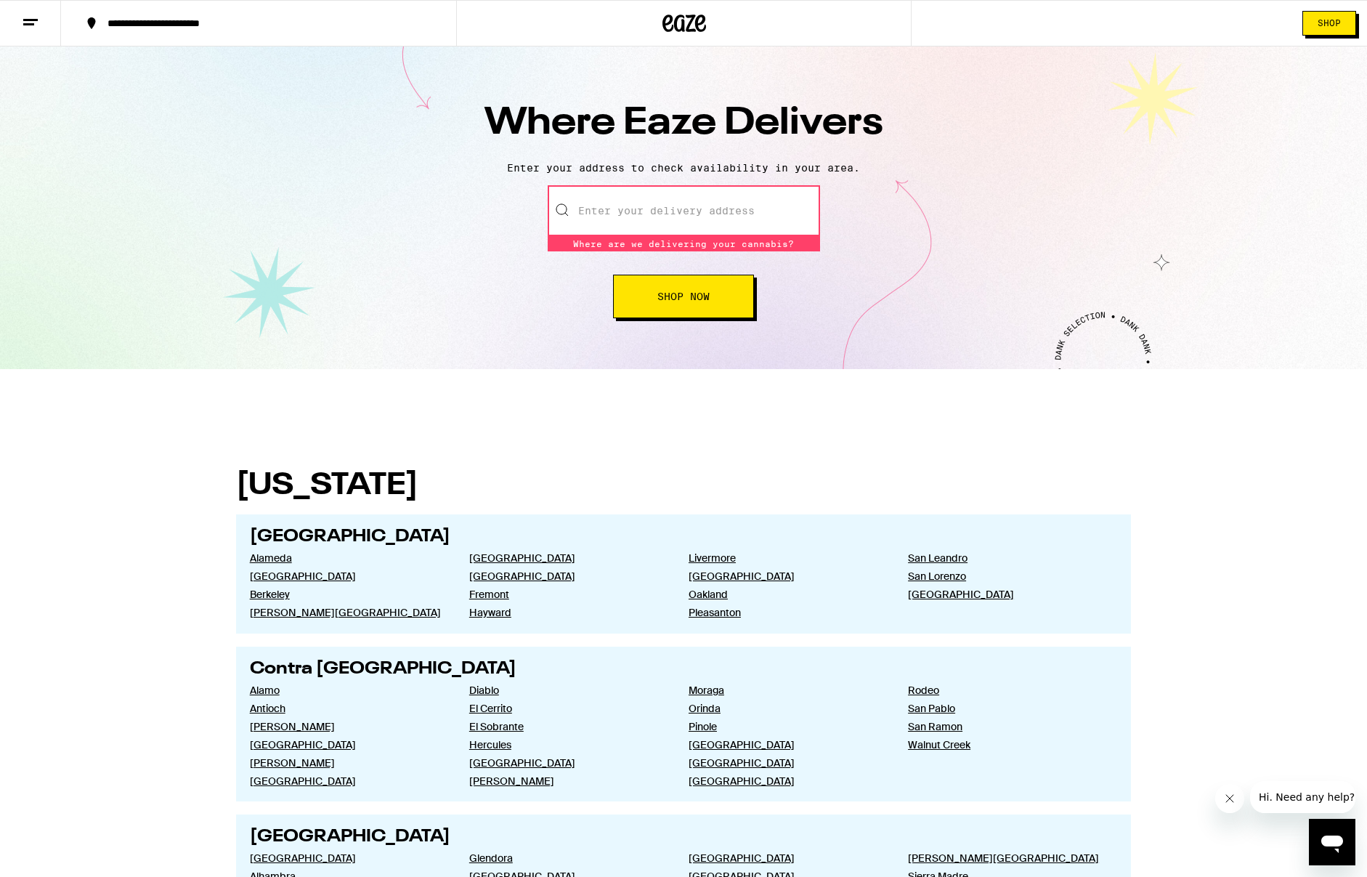
scroll to position [0, 0]
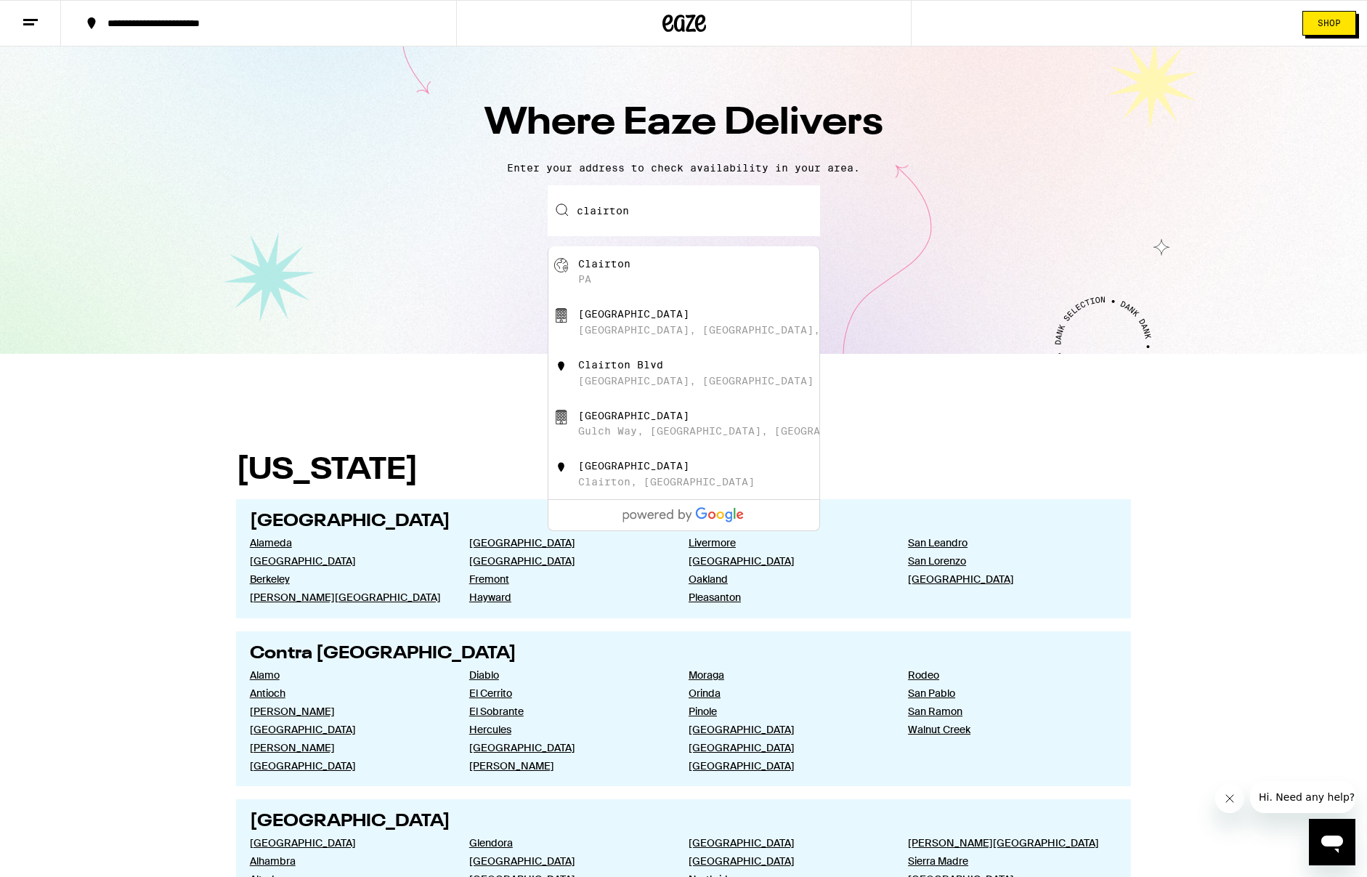
click at [611, 320] on div "Clairton Park" at bounding box center [633, 314] width 111 height 12
type input "Clairton Park, Clairton, PA"
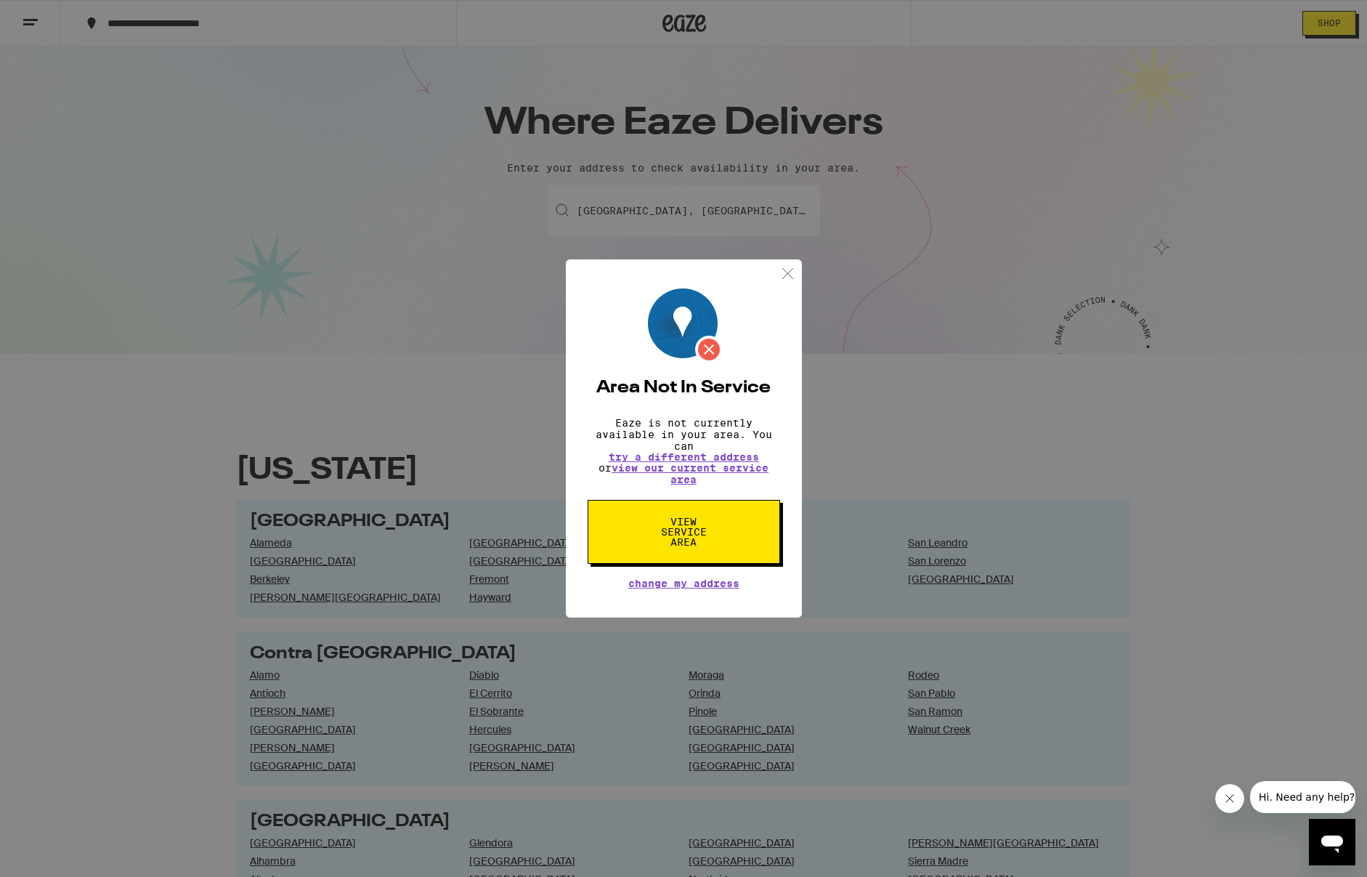
click at [689, 531] on span "View Service Area" at bounding box center [684, 532] width 75 height 31
click at [725, 527] on button "View Service Area" at bounding box center [684, 532] width 193 height 64
click at [671, 542] on span "View Service Area" at bounding box center [684, 532] width 75 height 31
click at [675, 534] on span "View Service Area" at bounding box center [684, 532] width 75 height 31
click at [708, 467] on link "view our current service area" at bounding box center [690, 473] width 157 height 23
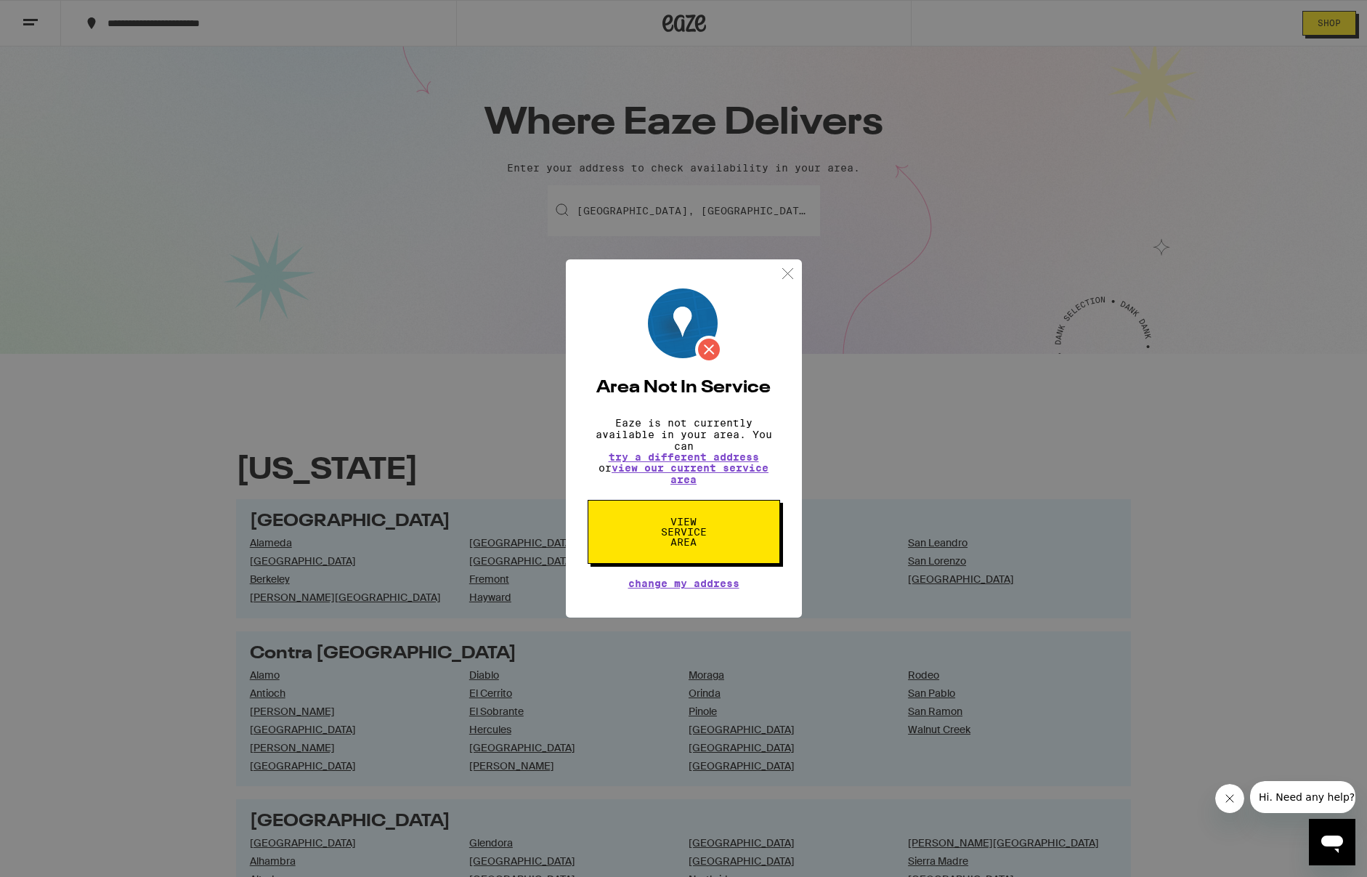
click at [674, 535] on span "View Service Area" at bounding box center [684, 532] width 75 height 31
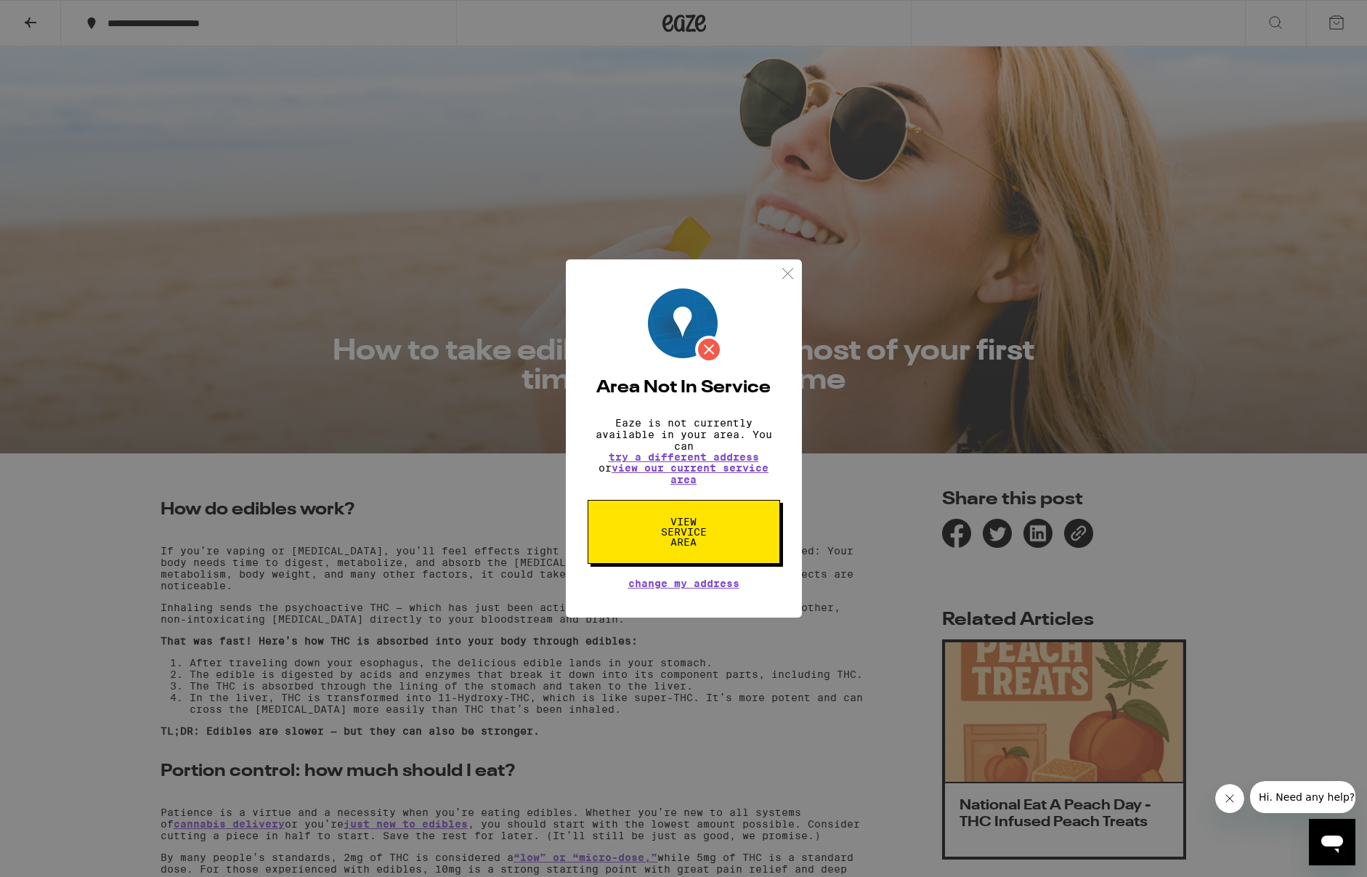
click at [689, 547] on span "View Service Area" at bounding box center [684, 532] width 75 height 31
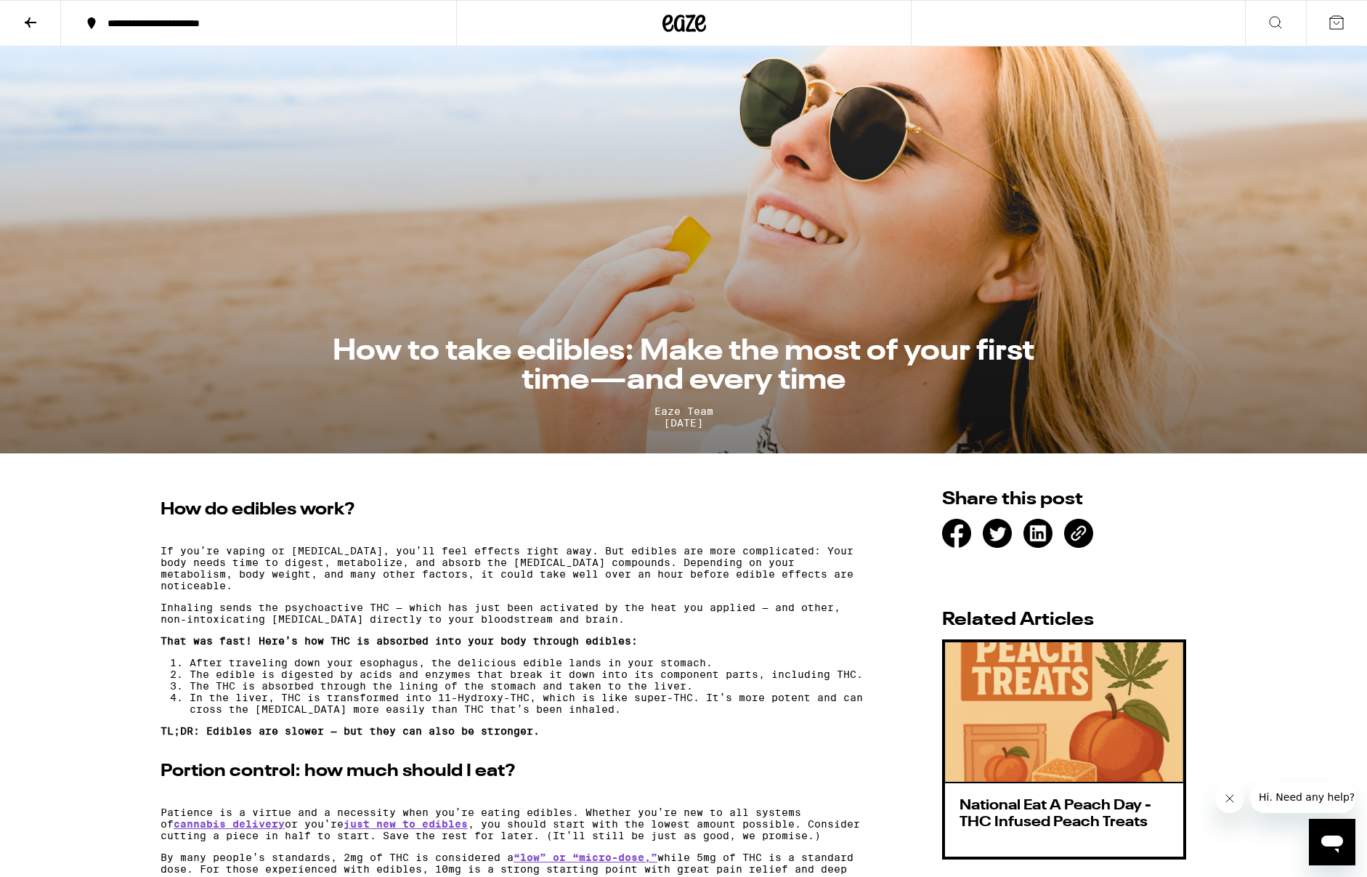
click at [537, 182] on section "How to take edibles: Make the most of your first time—and every time Eaze Team …" at bounding box center [683, 249] width 1367 height 407
